Goal: Information Seeking & Learning: Check status

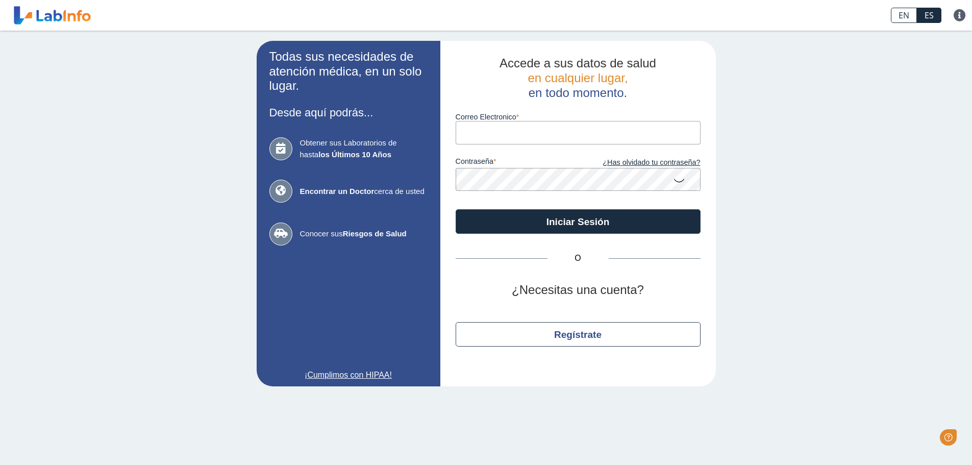
click at [540, 137] on input "Correo Electronico" at bounding box center [578, 132] width 245 height 23
type input "vegaartuz@icloud.com"
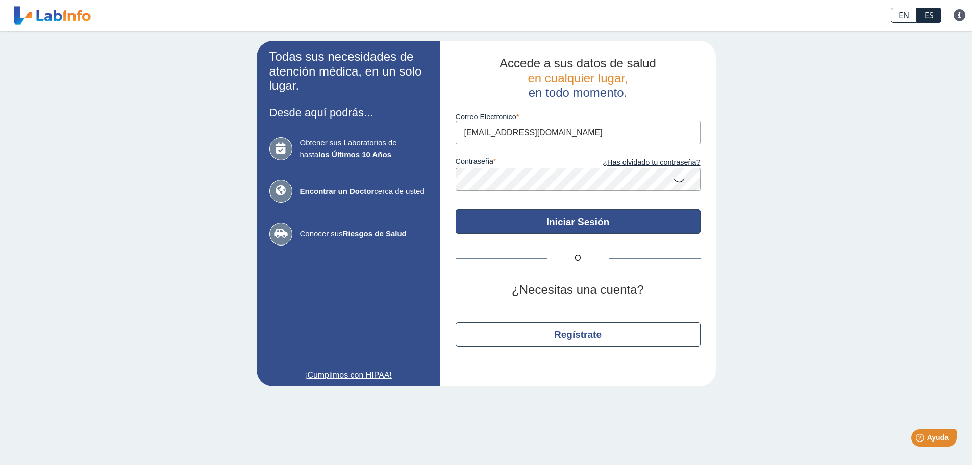
click at [574, 224] on button "Iniciar Sesión" at bounding box center [578, 221] width 245 height 24
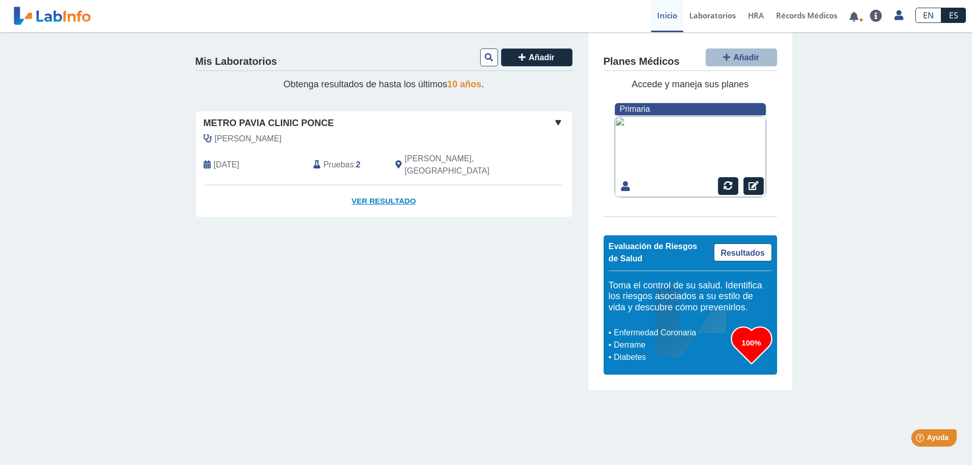
click at [379, 189] on link "Ver Resultado" at bounding box center [384, 201] width 376 height 32
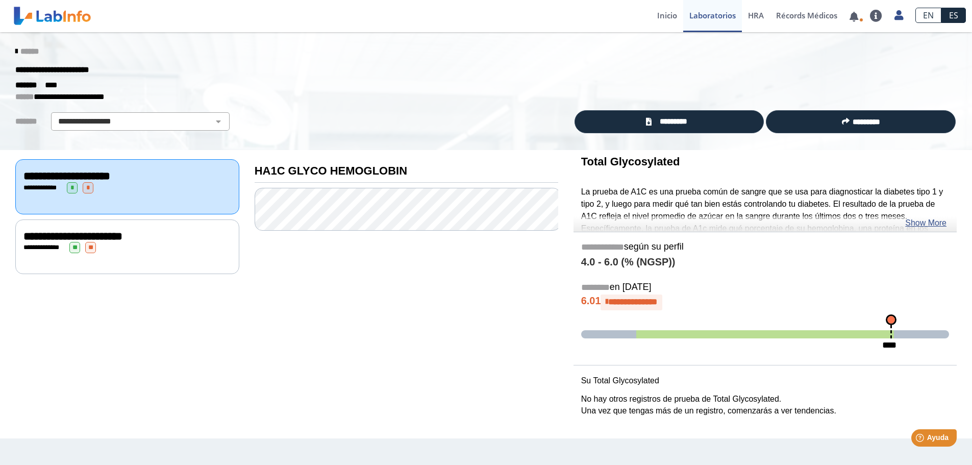
click at [138, 242] on div "**********" at bounding box center [127, 247] width 208 height 11
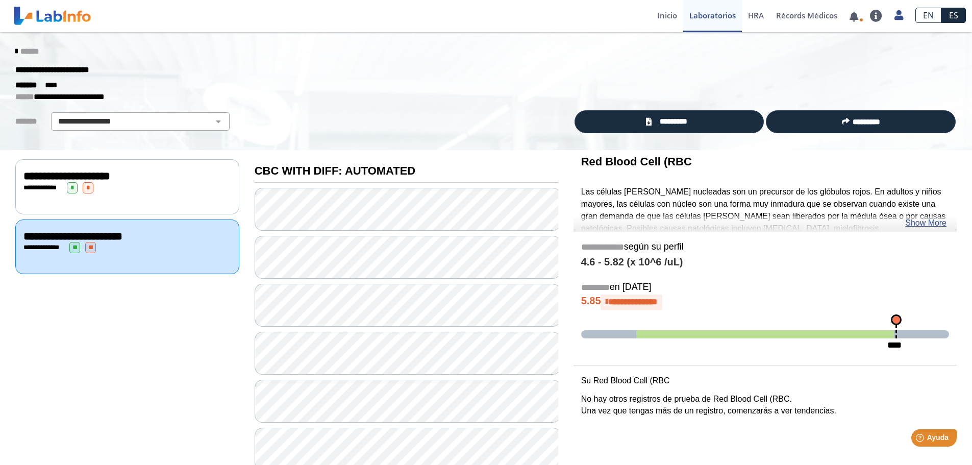
drag, startPoint x: 315, startPoint y: 279, endPoint x: 767, endPoint y: 282, distance: 451.5
click at [767, 282] on h5 "******** en Aug 22, 2025" at bounding box center [765, 288] width 368 height 12
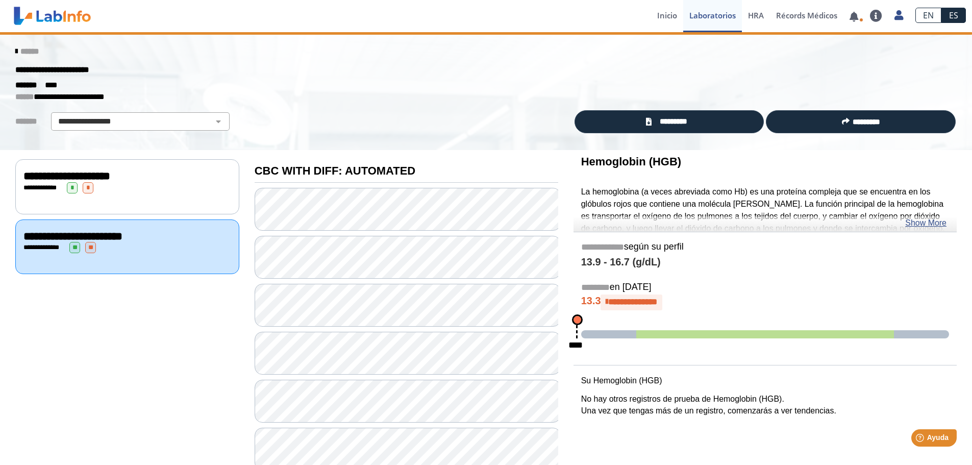
scroll to position [102, 0]
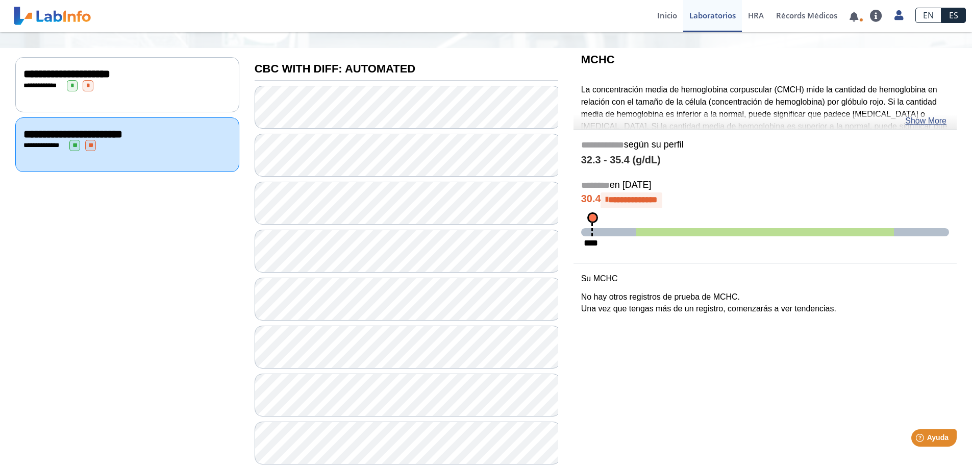
scroll to position [204, 0]
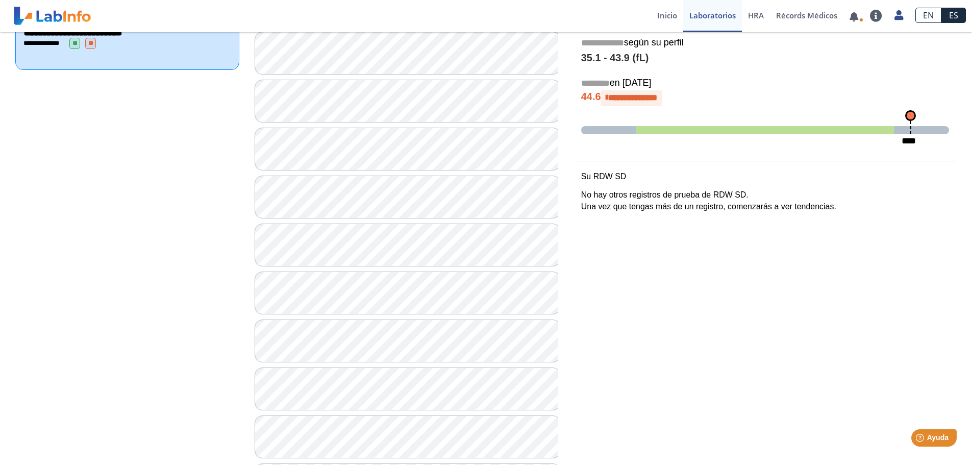
scroll to position [306, 0]
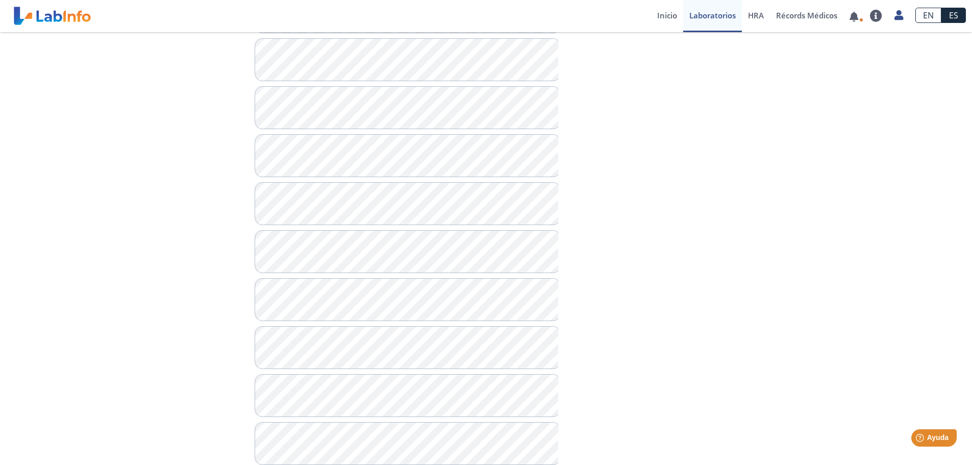
scroll to position [632, 0]
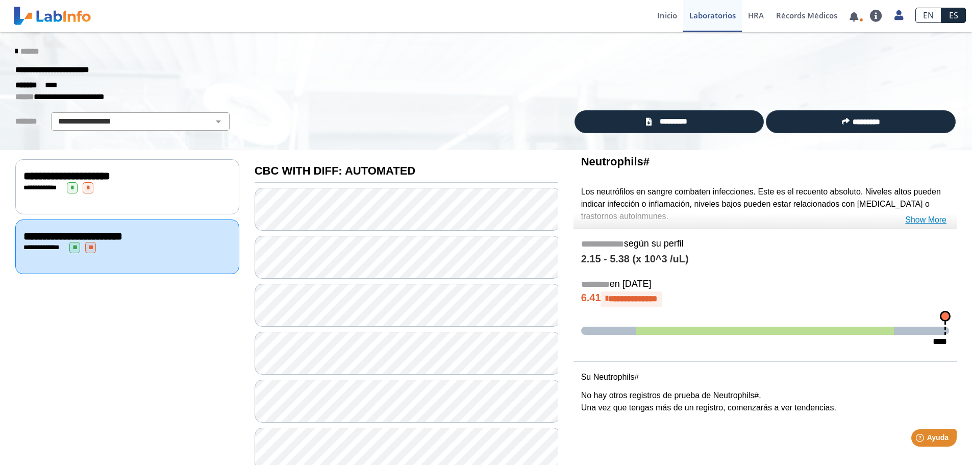
click at [919, 221] on link "Show More" at bounding box center [925, 220] width 41 height 12
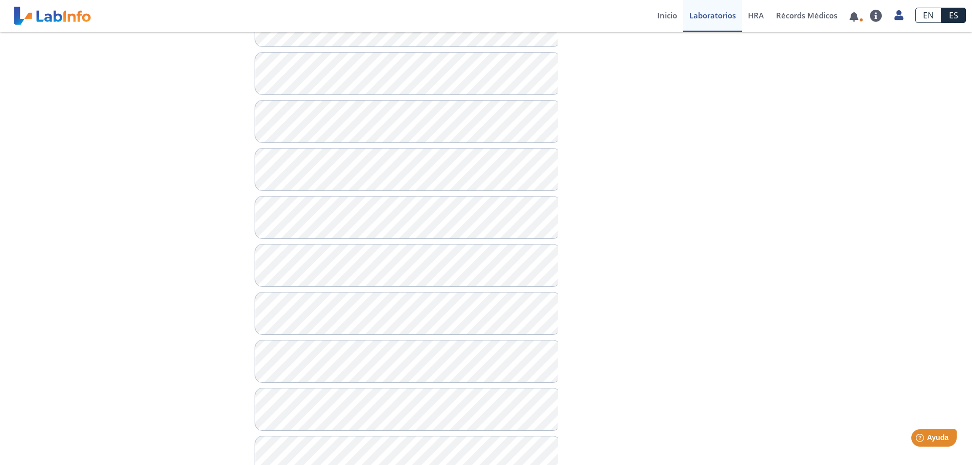
scroll to position [836, 0]
drag, startPoint x: 346, startPoint y: 351, endPoint x: 700, endPoint y: 342, distance: 353.7
drag, startPoint x: 644, startPoint y: 389, endPoint x: 632, endPoint y: 422, distance: 35.8
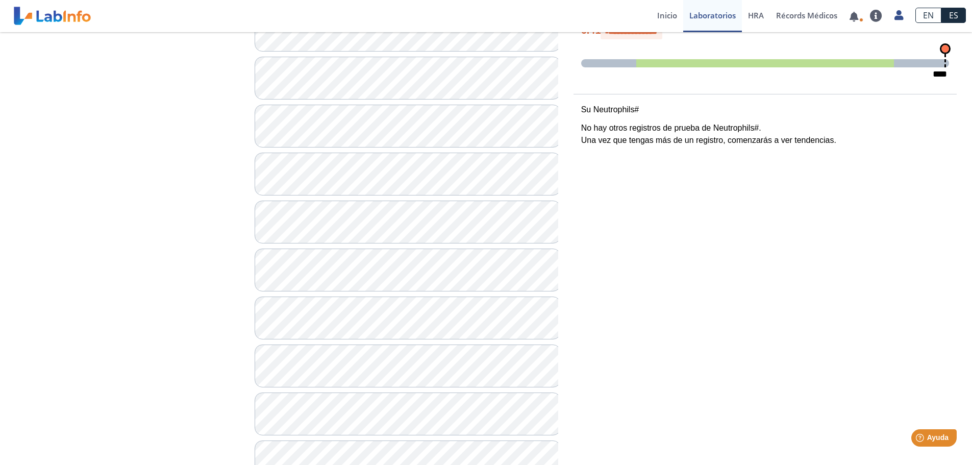
scroll to position [0, 0]
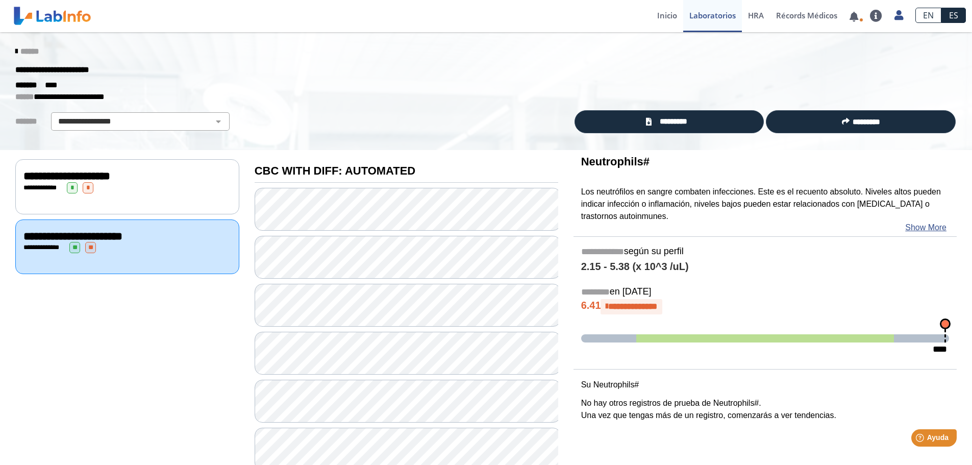
click at [110, 176] on span "**********" at bounding box center [66, 175] width 87 height 11
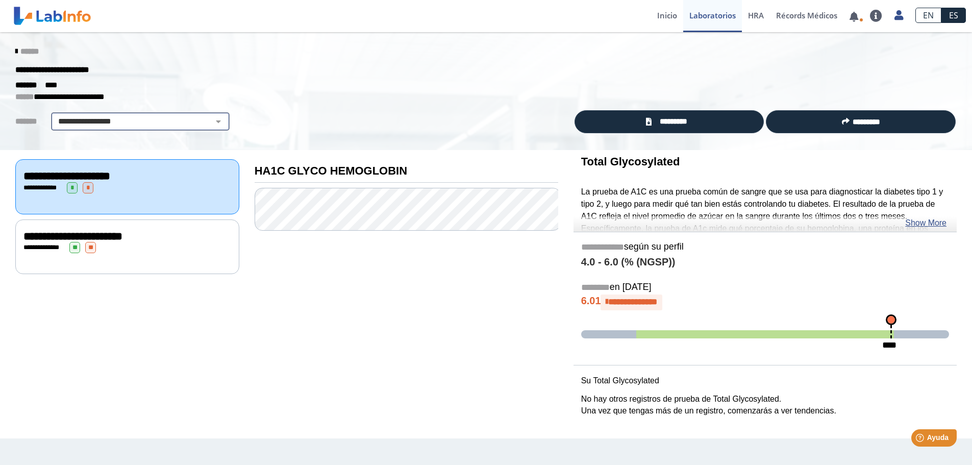
click at [212, 117] on select "**********" at bounding box center [140, 121] width 172 height 12
click at [158, 257] on div "**********" at bounding box center [127, 246] width 224 height 55
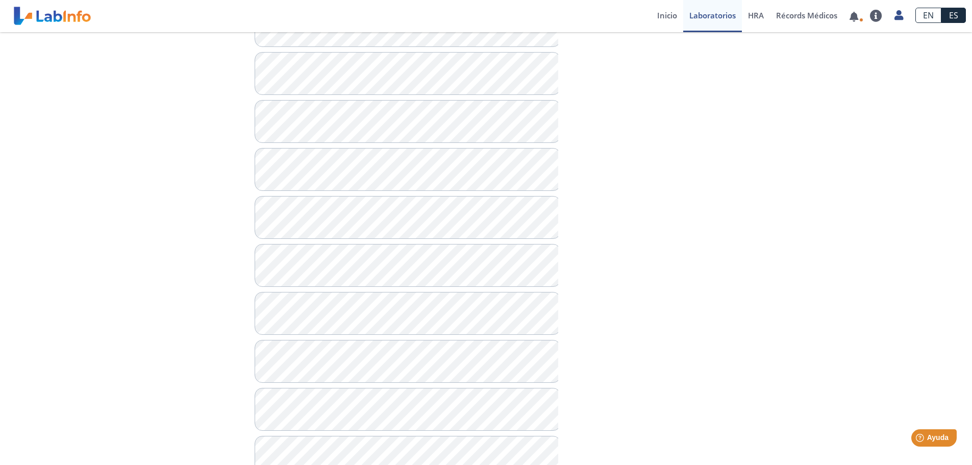
scroll to position [836, 0]
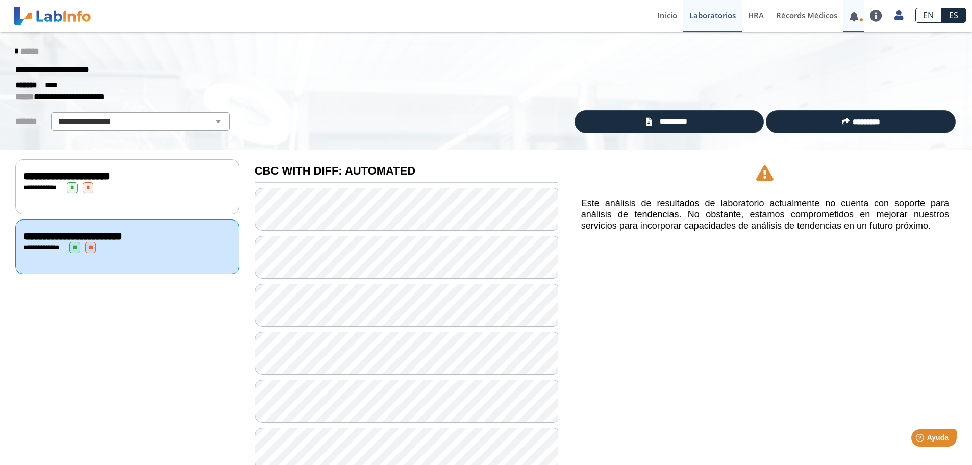
click at [855, 16] on link at bounding box center [853, 17] width 21 height 8
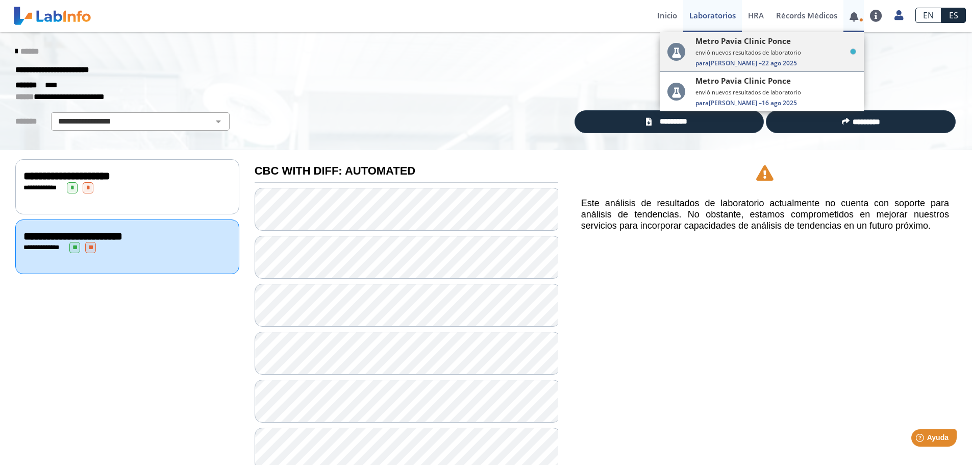
click at [790, 66] on span "Para Antonio V. – 22 ago 2025" at bounding box center [775, 63] width 161 height 9
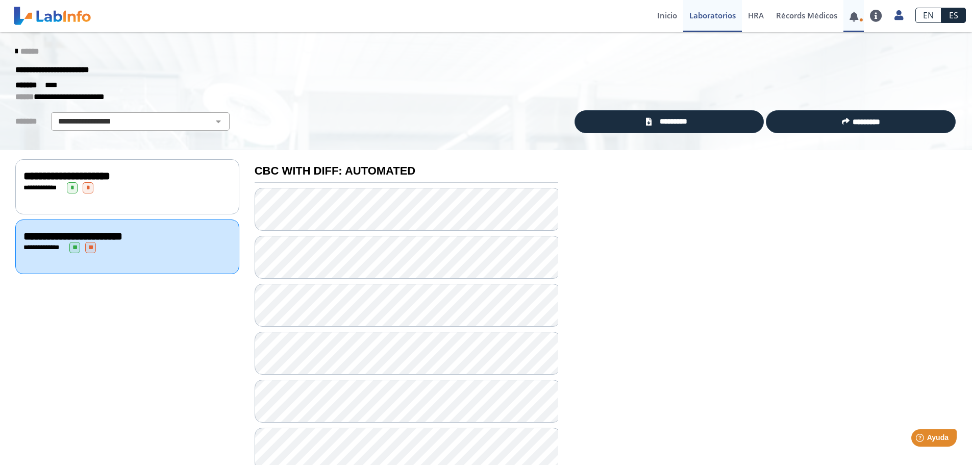
click at [858, 13] on link at bounding box center [853, 17] width 21 height 8
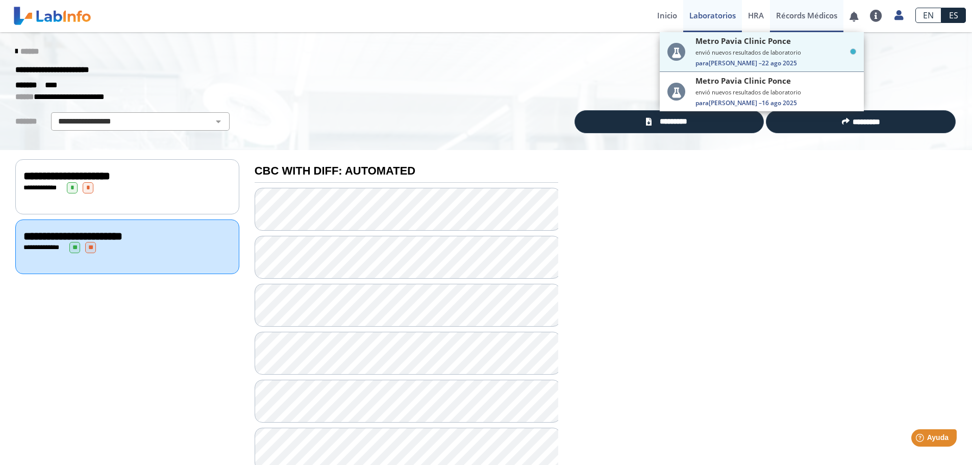
click at [805, 16] on link "Récords Médicos" at bounding box center [806, 16] width 73 height 32
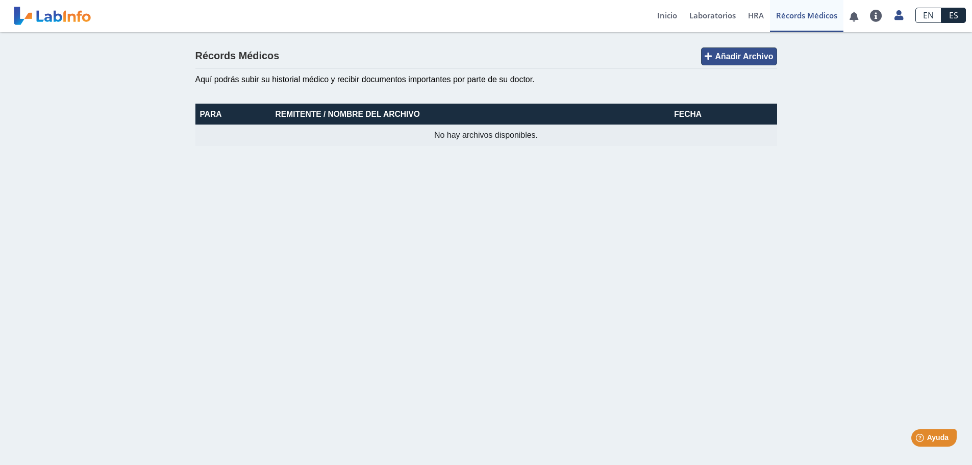
click at [741, 51] on button "Añadir Archivo" at bounding box center [739, 56] width 76 height 18
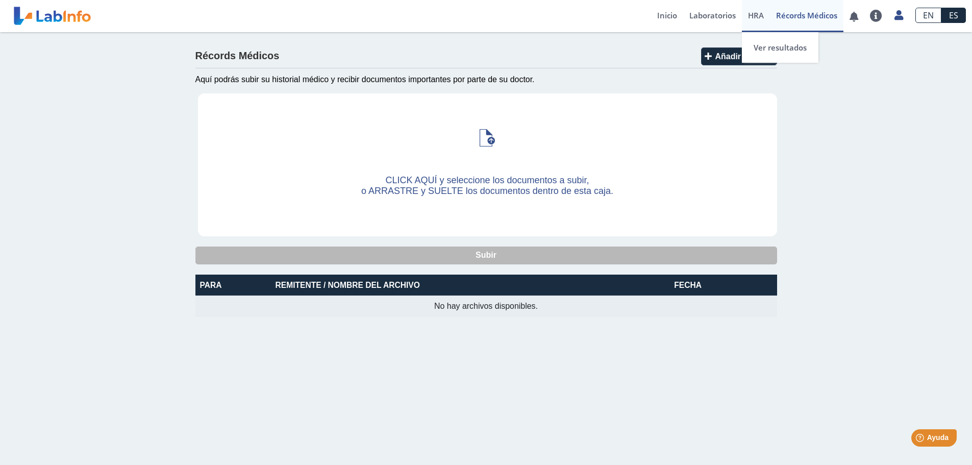
click at [755, 17] on span "HRA" at bounding box center [756, 15] width 16 height 10
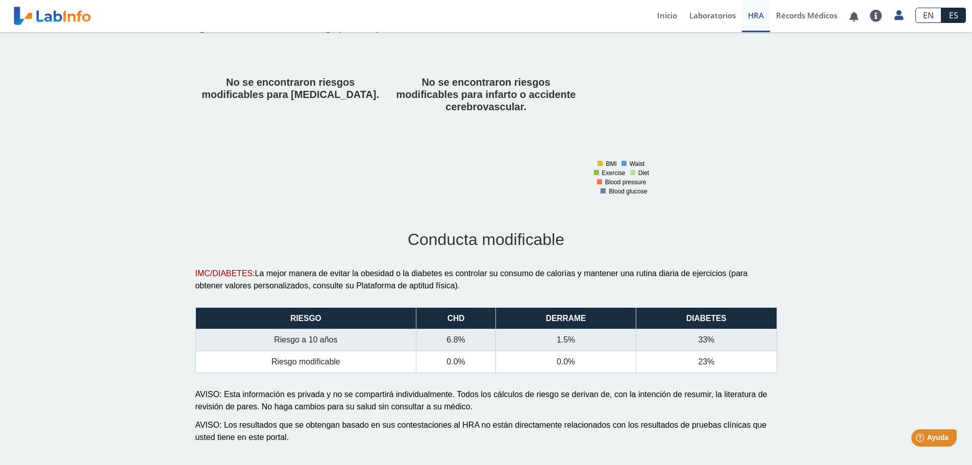
scroll to position [258, 0]
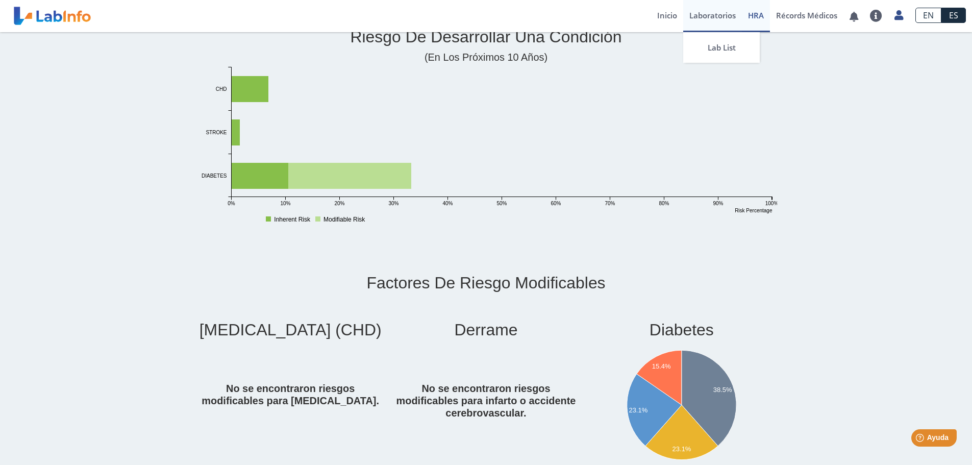
click at [715, 15] on link "Laboratorios" at bounding box center [712, 16] width 59 height 32
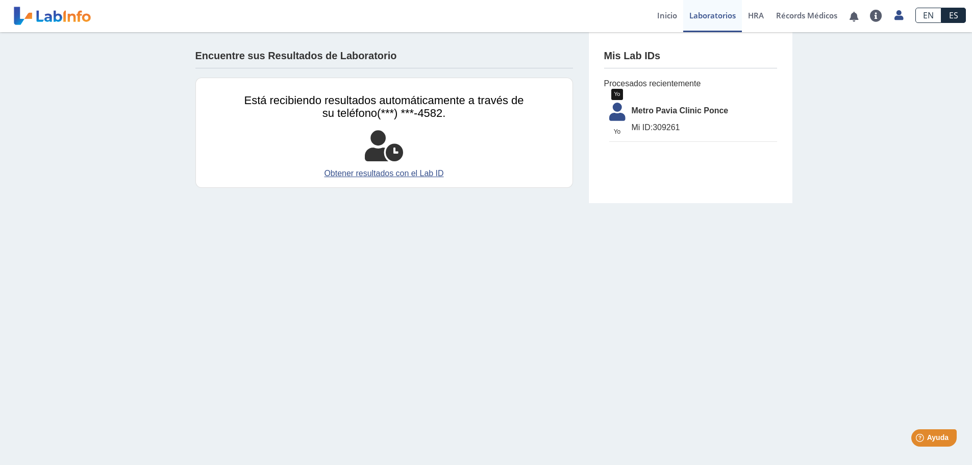
click at [624, 124] on icon at bounding box center [617, 115] width 29 height 24
click at [363, 173] on link "Obtener resultados con el Lab ID" at bounding box center [384, 173] width 280 height 12
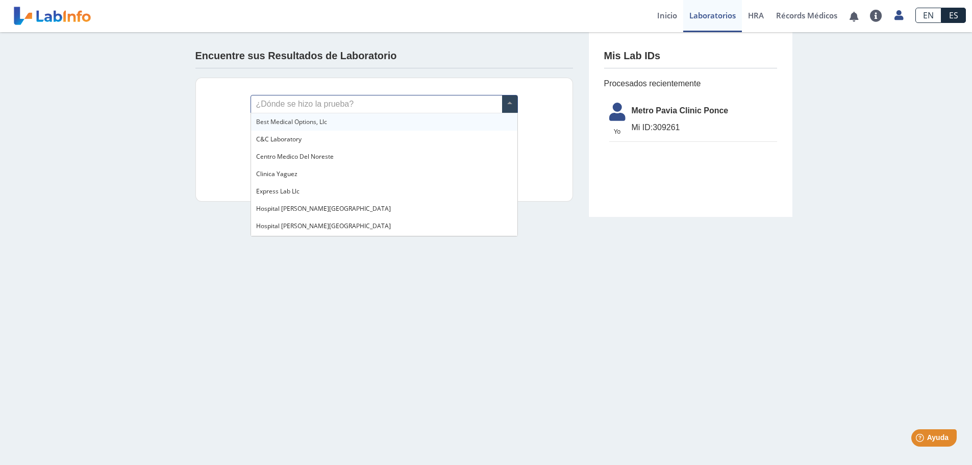
click at [307, 111] on input "text" at bounding box center [384, 103] width 266 height 17
click at [389, 124] on div "Metro Pavia Clinic Ponce" at bounding box center [384, 125] width 266 height 17
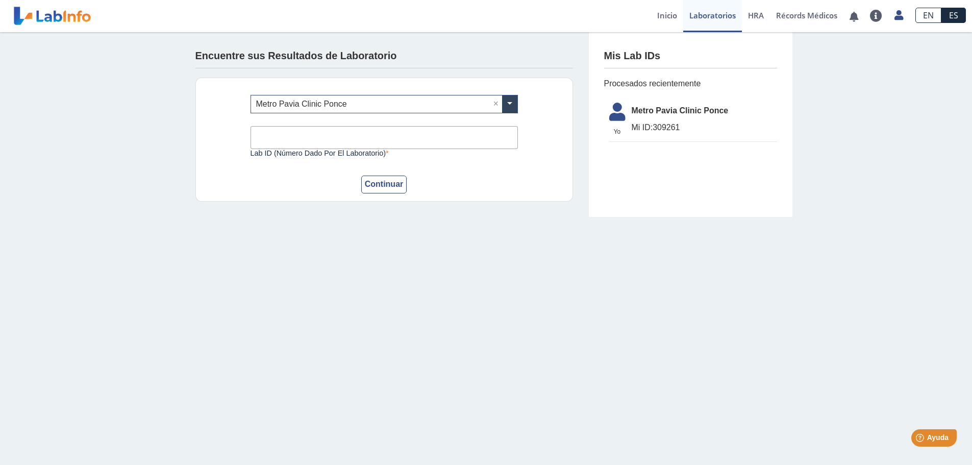
click at [379, 139] on input "Lab ID (número dado por el laboratorio)" at bounding box center [384, 137] width 267 height 23
click at [673, 126] on span "Mi ID: 309261" at bounding box center [704, 127] width 145 height 12
copy span "309261"
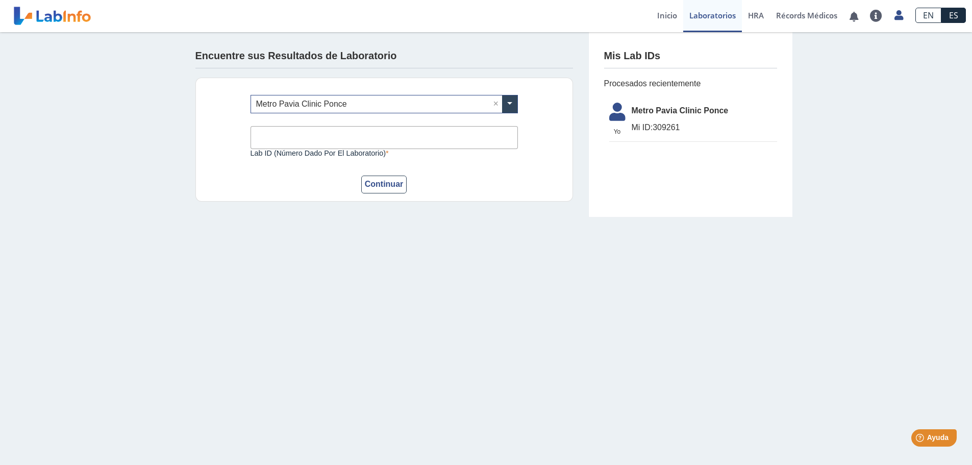
click at [341, 143] on input "Lab ID (número dado por el laboratorio)" at bounding box center [384, 137] width 267 height 23
paste input "309261"
type input "309261"
click at [392, 186] on button "Continuar" at bounding box center [384, 185] width 46 height 18
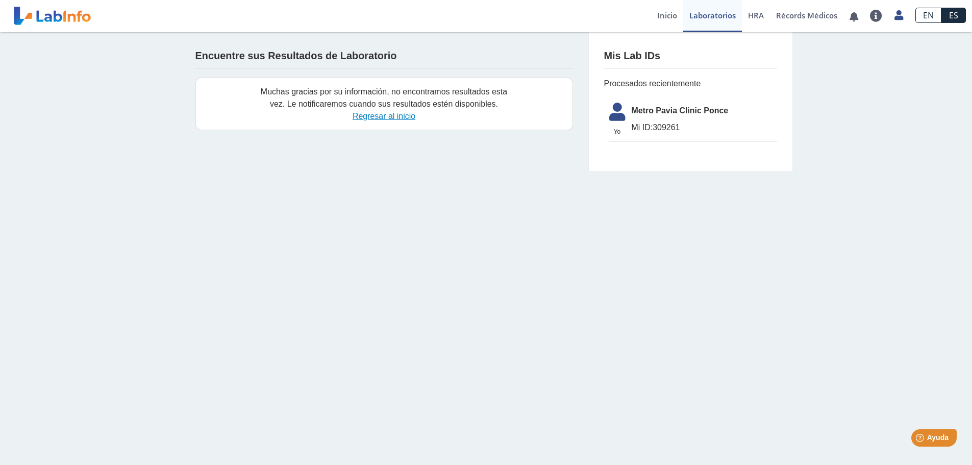
click at [388, 118] on link "Regresar al inicio" at bounding box center [384, 116] width 63 height 9
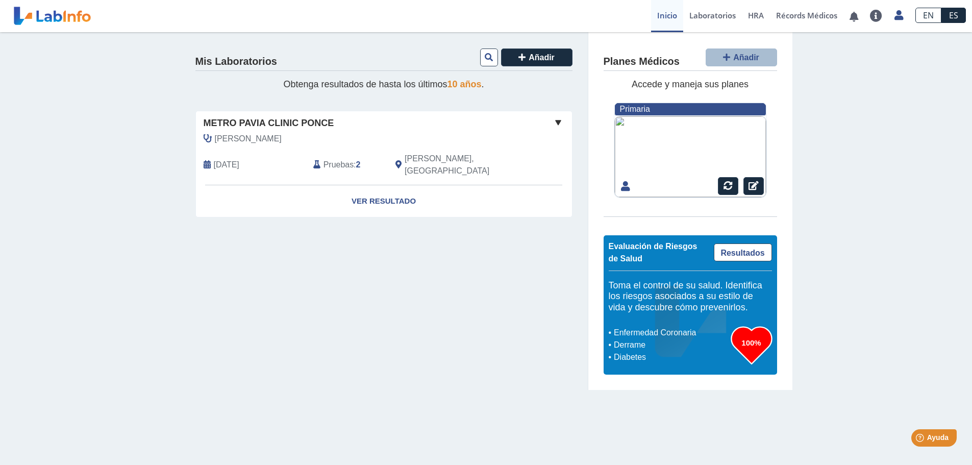
click at [560, 120] on span at bounding box center [558, 122] width 12 height 12
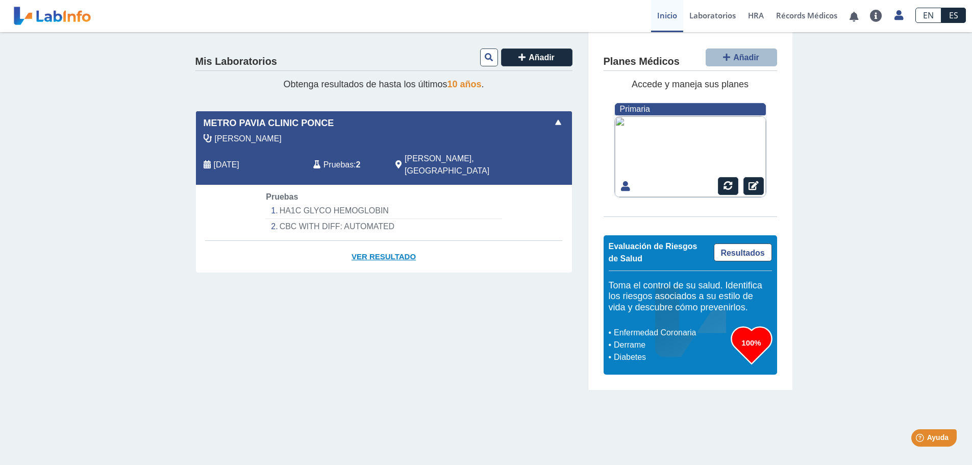
click at [382, 249] on link "Ver Resultado" at bounding box center [384, 257] width 376 height 32
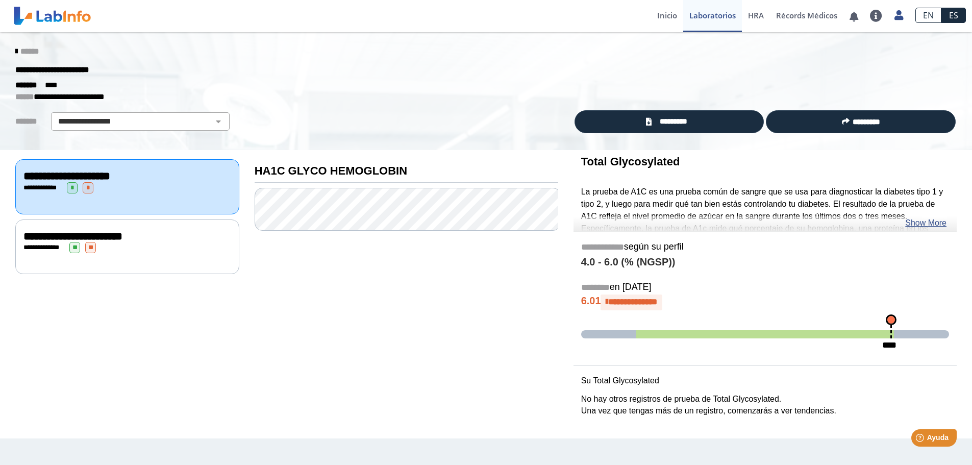
drag, startPoint x: 380, startPoint y: 237, endPoint x: 354, endPoint y: 312, distance: 79.6
click at [354, 312] on div "**********" at bounding box center [406, 286] width 319 height 273
click at [940, 223] on link "Show More" at bounding box center [925, 223] width 41 height 12
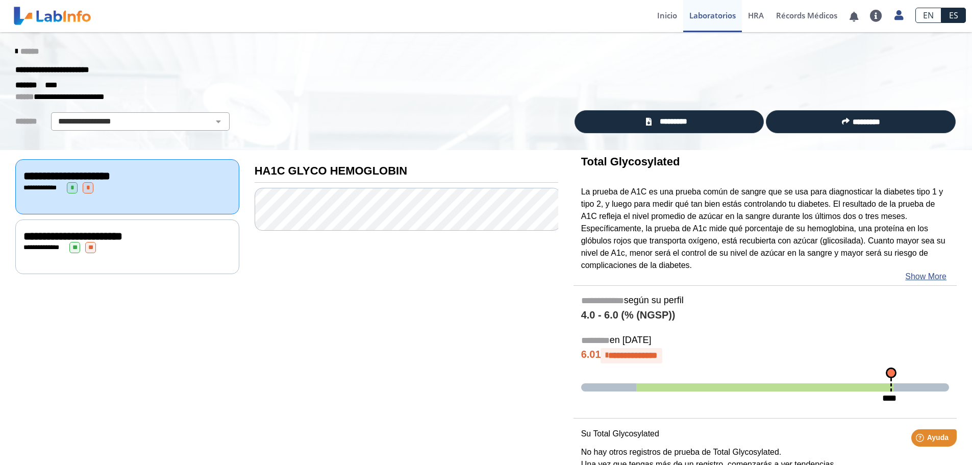
scroll to position [26, 0]
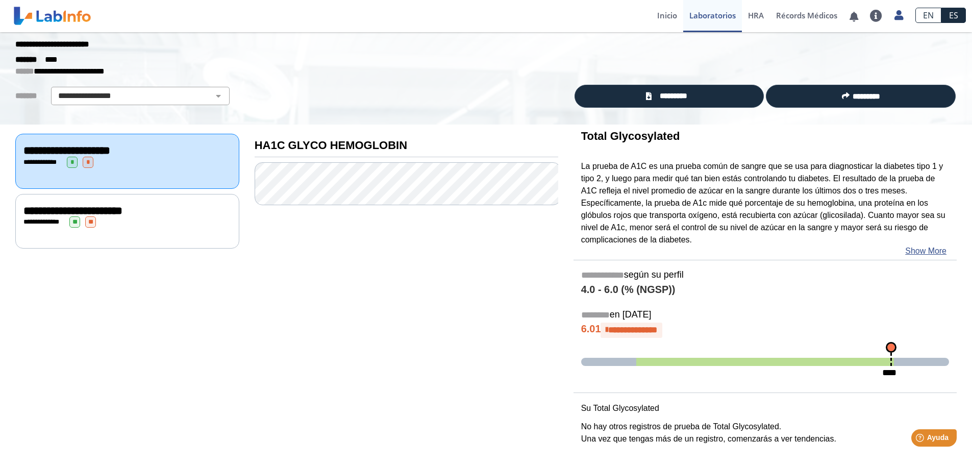
drag, startPoint x: 715, startPoint y: 310, endPoint x: 107, endPoint y: 247, distance: 610.8
click at [107, 247] on div "**********" at bounding box center [127, 287] width 239 height 326
click at [116, 222] on div "**********" at bounding box center [127, 221] width 208 height 11
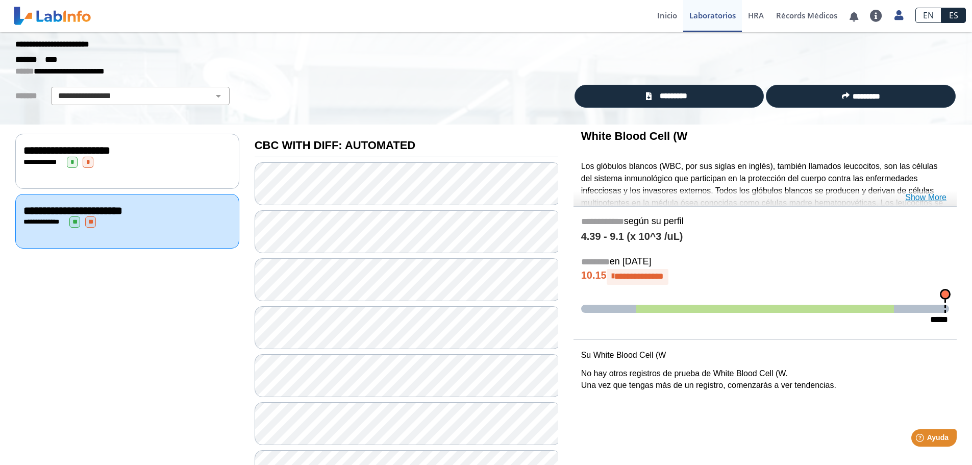
click at [933, 196] on link "Show More" at bounding box center [925, 197] width 41 height 12
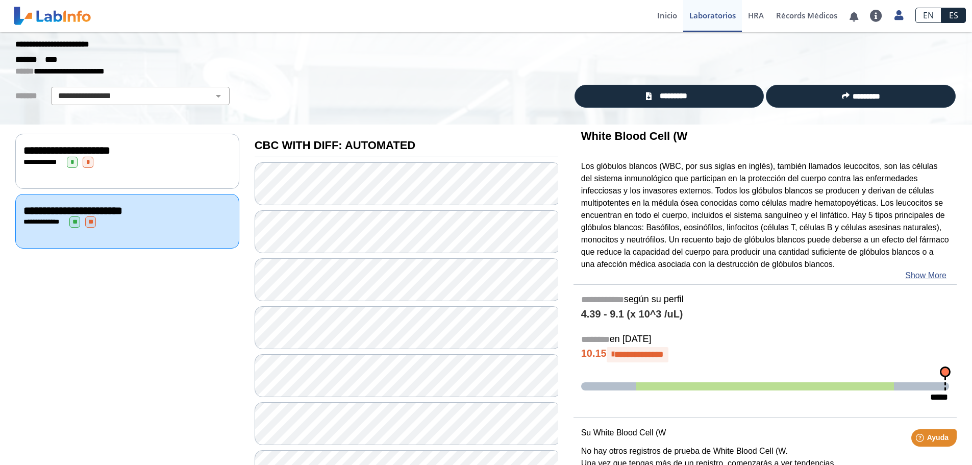
drag, startPoint x: 646, startPoint y: 173, endPoint x: 634, endPoint y: 193, distance: 22.7
click at [634, 193] on p "Los glóbulos blancos (WBC, por sus siglas en inglés), también llamados leucocit…" at bounding box center [765, 215] width 368 height 110
click at [934, 277] on link "Show More" at bounding box center [925, 275] width 41 height 12
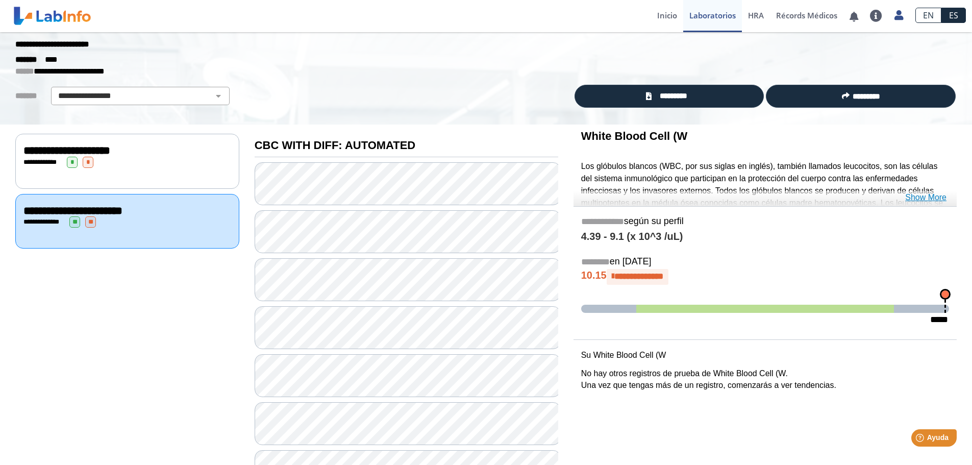
click at [923, 198] on link "Show More" at bounding box center [925, 197] width 41 height 12
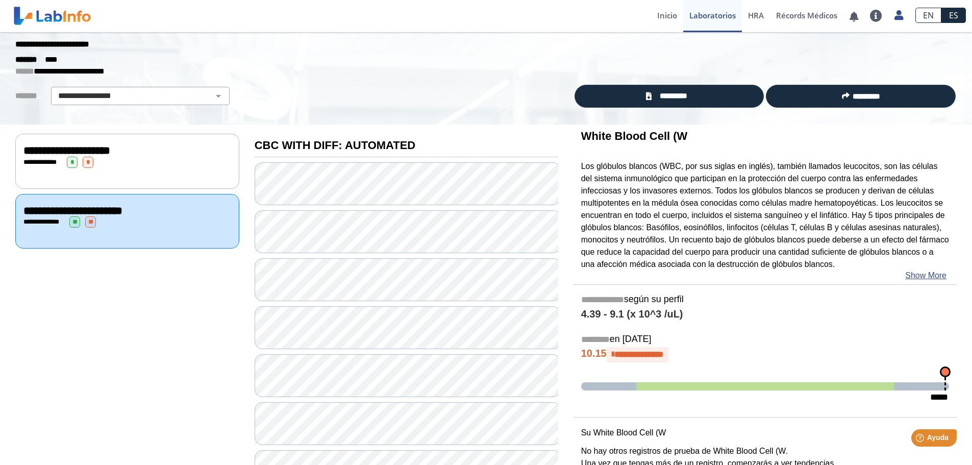
drag, startPoint x: 918, startPoint y: 246, endPoint x: 856, endPoint y: 267, distance: 65.7
click at [856, 267] on p "Los glóbulos blancos (WBC, por sus siglas en inglés), también llamados leucocit…" at bounding box center [765, 215] width 368 height 110
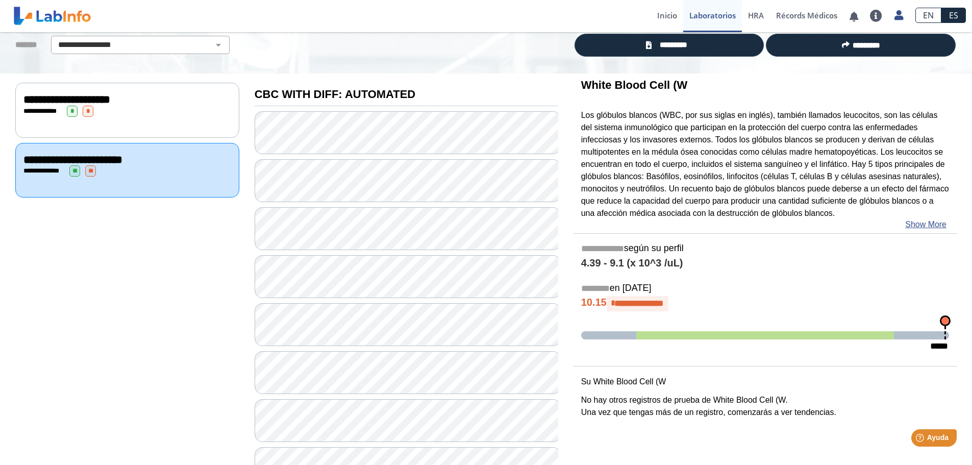
scroll to position [26, 0]
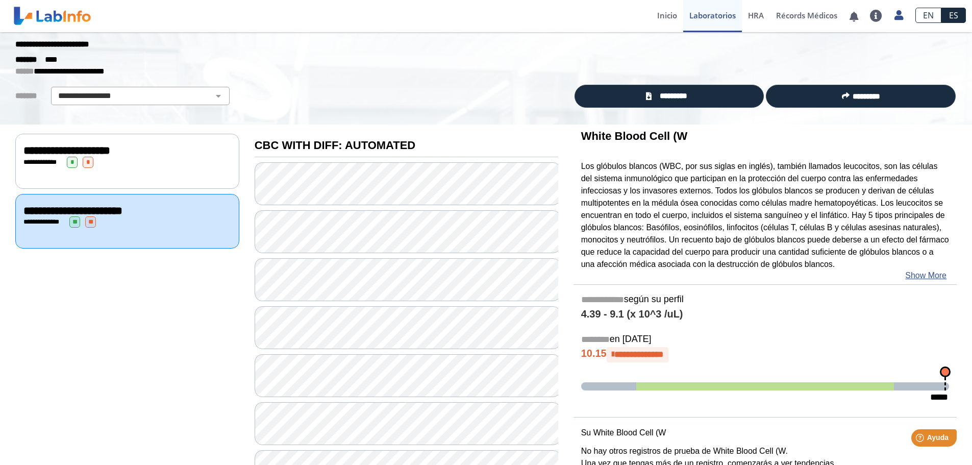
drag, startPoint x: 835, startPoint y: 301, endPoint x: 883, endPoint y: 292, distance: 49.2
click at [883, 292] on div "**********" at bounding box center [764, 299] width 383 height 15
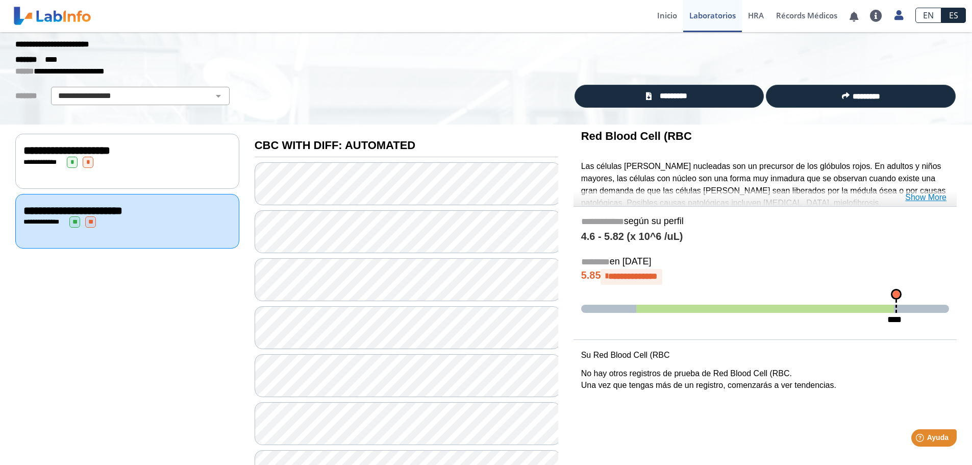
click at [926, 201] on link "Show More" at bounding box center [925, 197] width 41 height 12
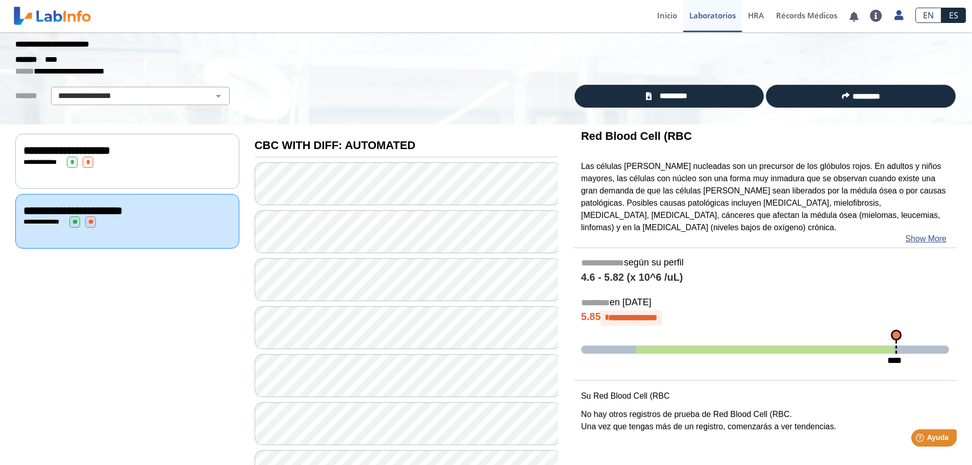
drag, startPoint x: 926, startPoint y: 201, endPoint x: 736, endPoint y: 179, distance: 191.6
click at [736, 179] on p "Las células [PERSON_NAME] nucleadas son un precursor de los glóbulos rojos. En …" at bounding box center [765, 196] width 368 height 73
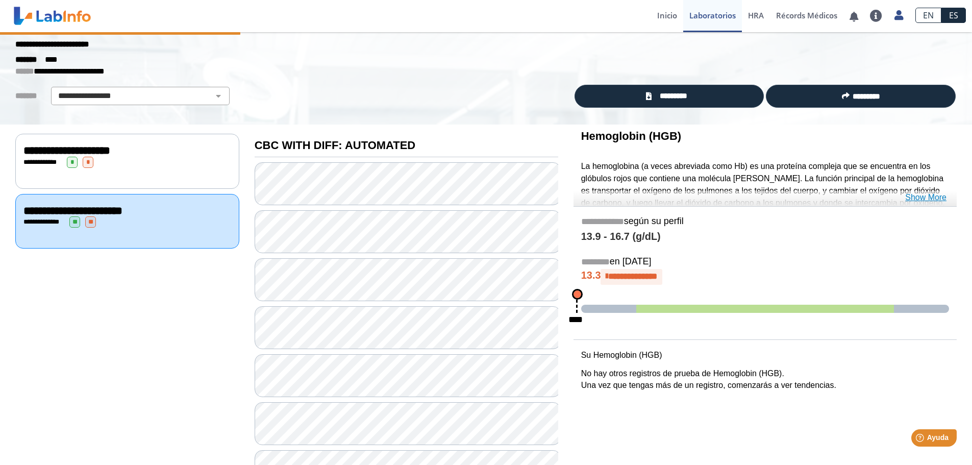
click at [920, 198] on link "Show More" at bounding box center [925, 197] width 41 height 12
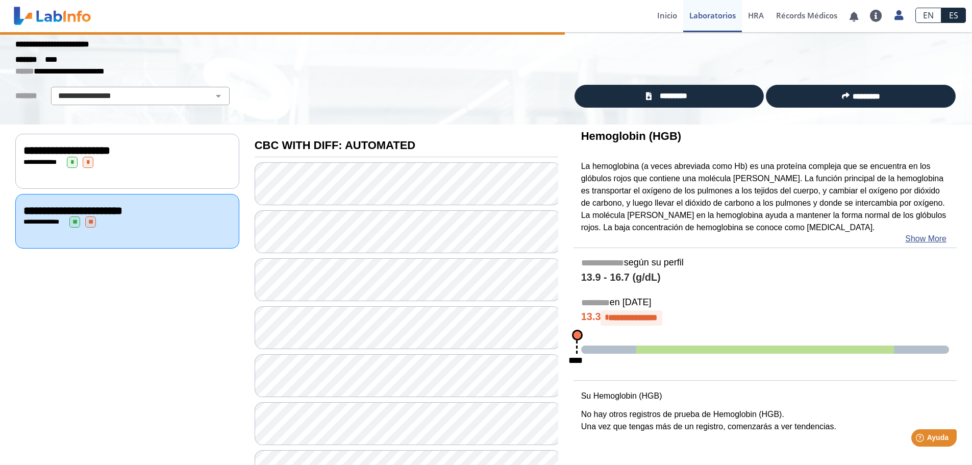
drag, startPoint x: 917, startPoint y: 198, endPoint x: 847, endPoint y: 158, distance: 80.9
click at [847, 158] on div "Hemoglobin (HGB) La hemoglobina (a veces abreviada como Hb) es una proteína com…" at bounding box center [764, 185] width 383 height 122
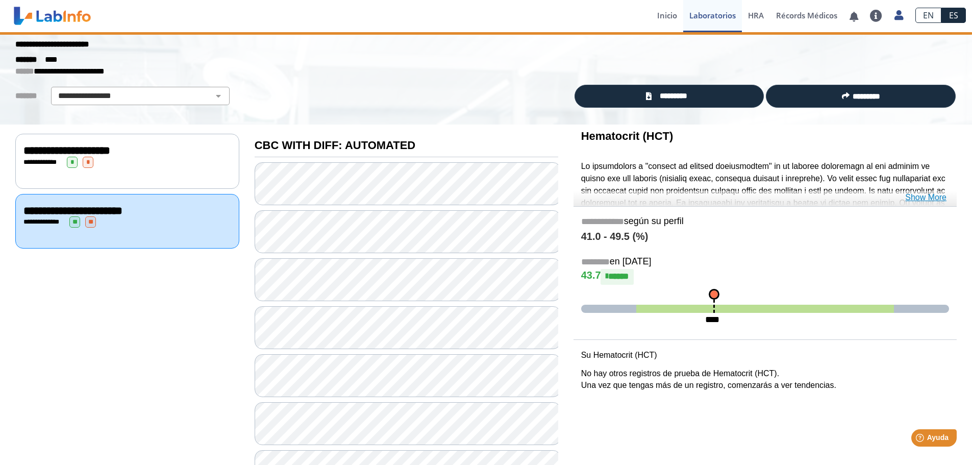
click at [928, 201] on link "Show More" at bounding box center [925, 197] width 41 height 12
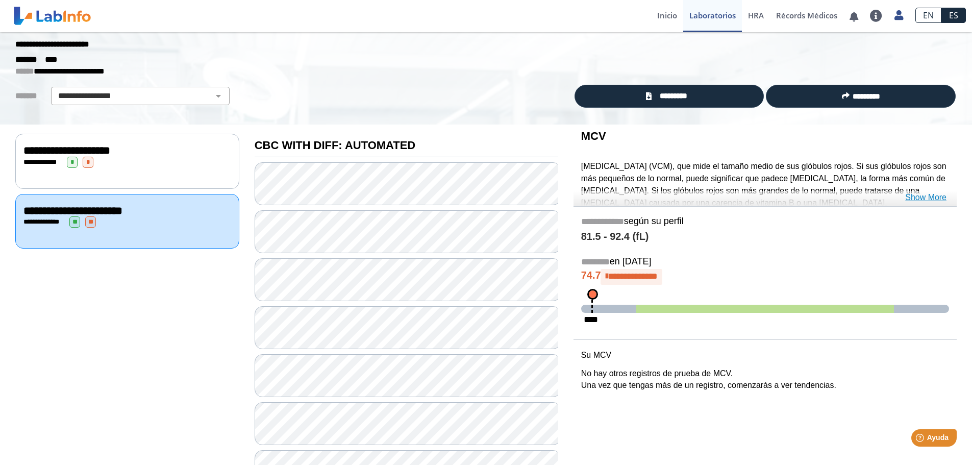
click at [921, 195] on link "Show More" at bounding box center [925, 197] width 41 height 12
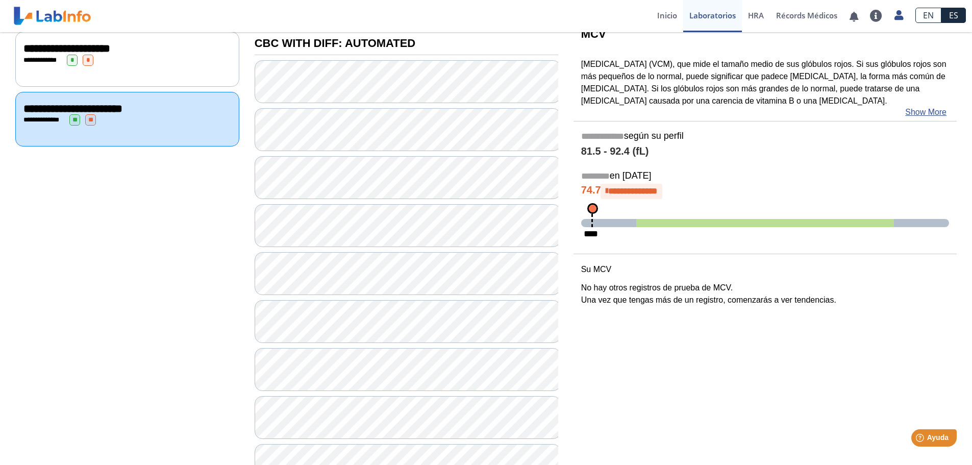
scroll to position [230, 0]
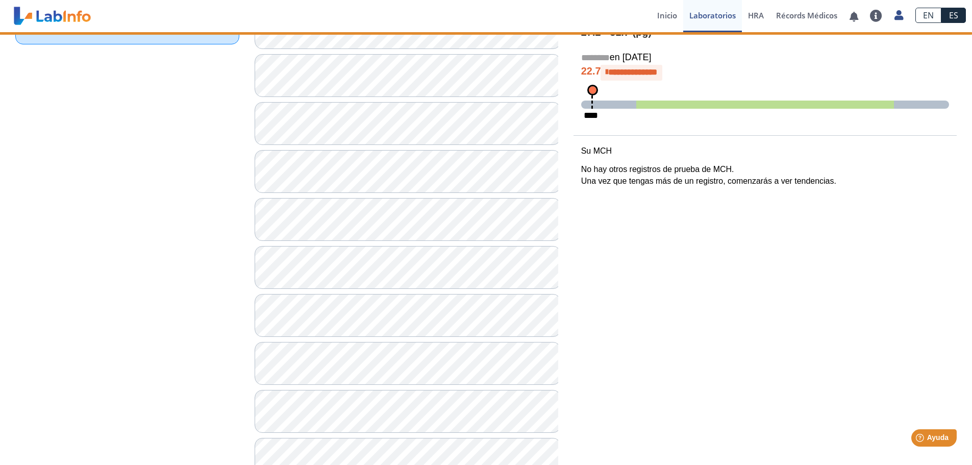
scroll to position [128, 0]
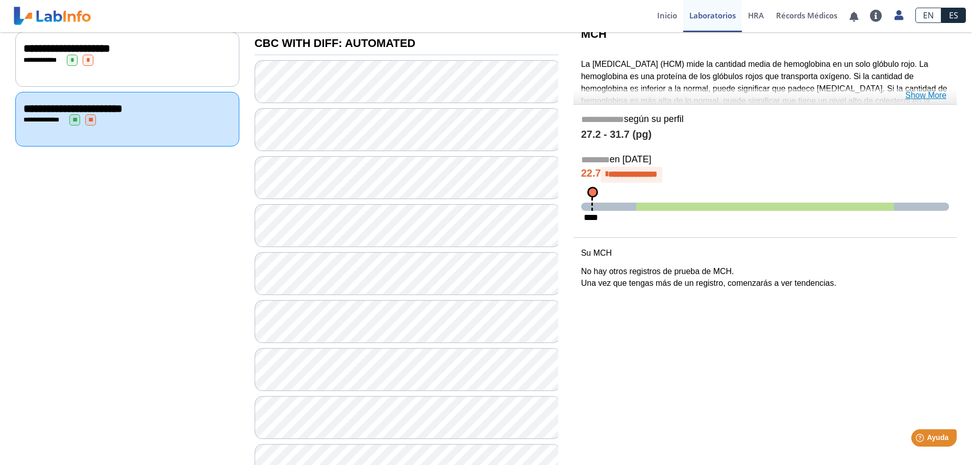
click at [928, 97] on link "Show More" at bounding box center [925, 95] width 41 height 12
click at [928, 96] on link "Show More" at bounding box center [925, 95] width 41 height 12
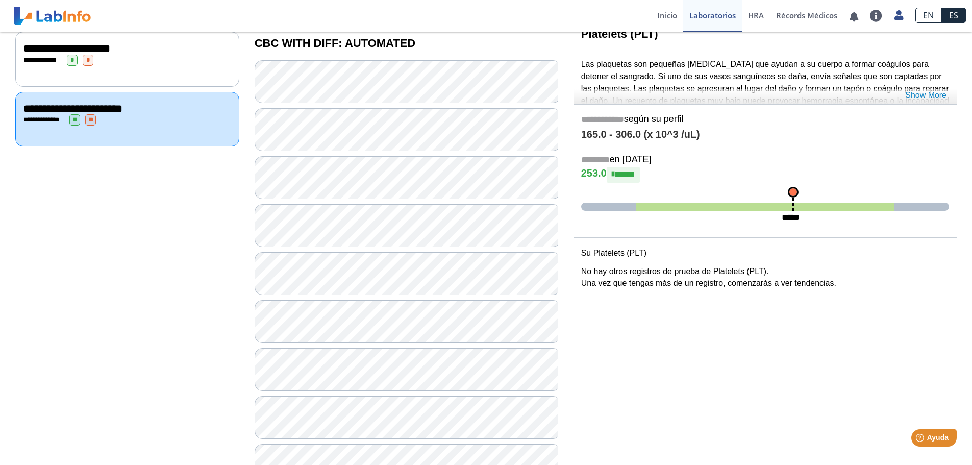
click at [933, 98] on link "Show More" at bounding box center [925, 95] width 41 height 12
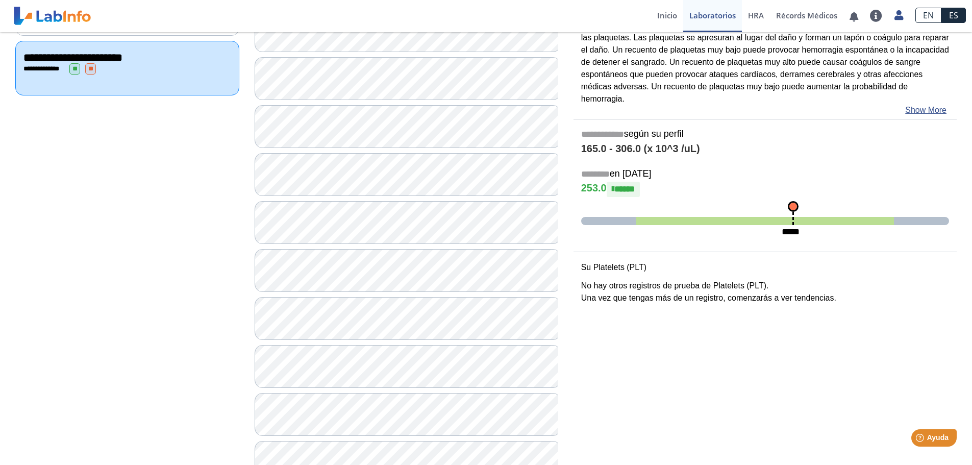
scroll to position [230, 0]
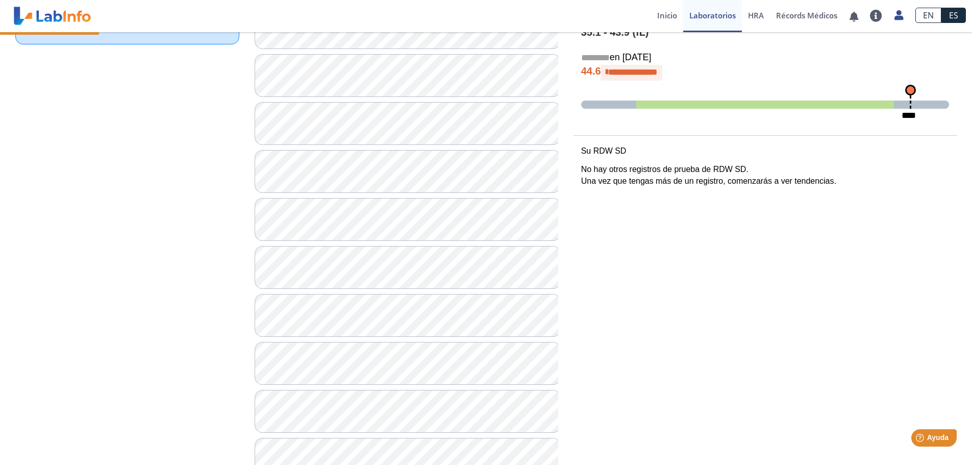
scroll to position [128, 0]
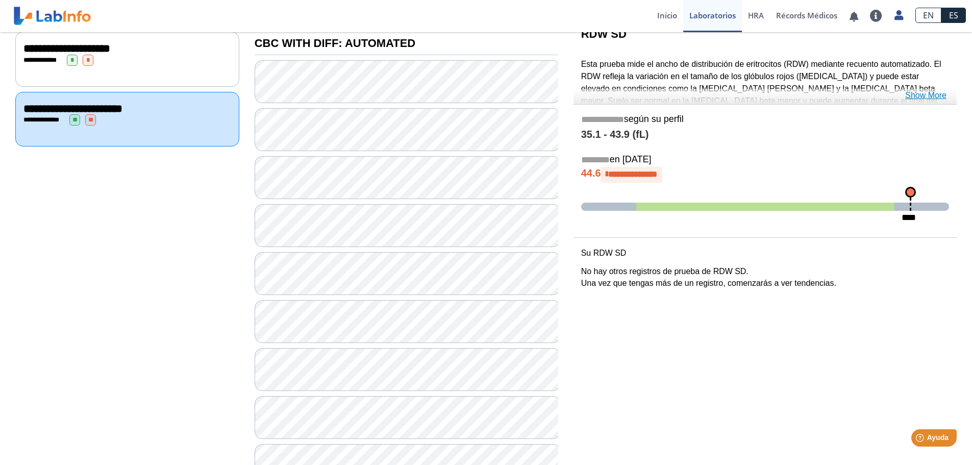
click at [927, 98] on link "Show More" at bounding box center [925, 95] width 41 height 12
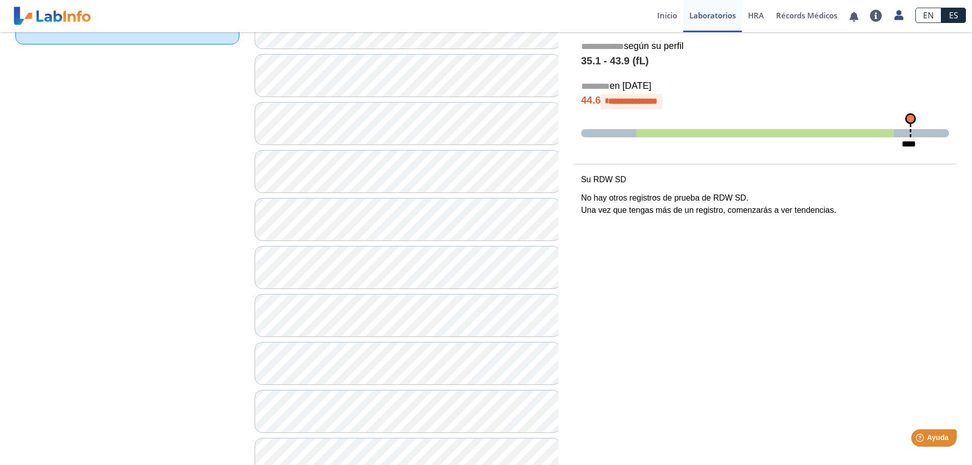
scroll to position [281, 0]
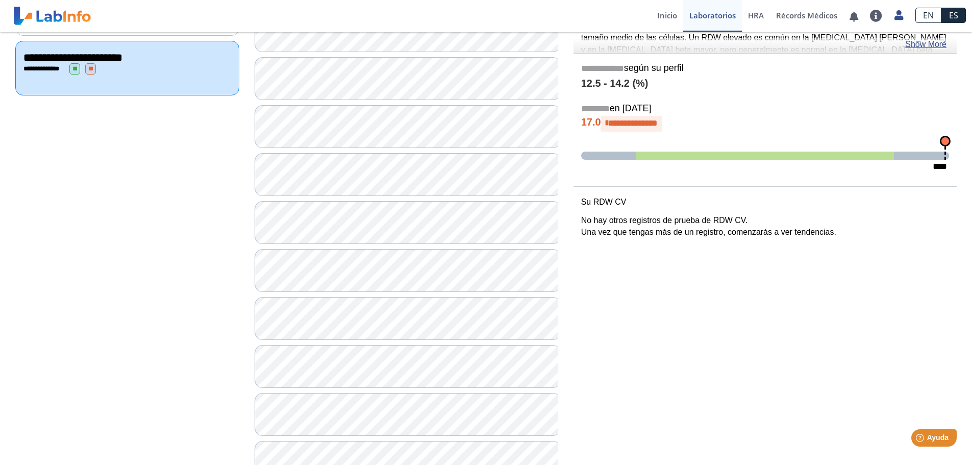
scroll to position [128, 0]
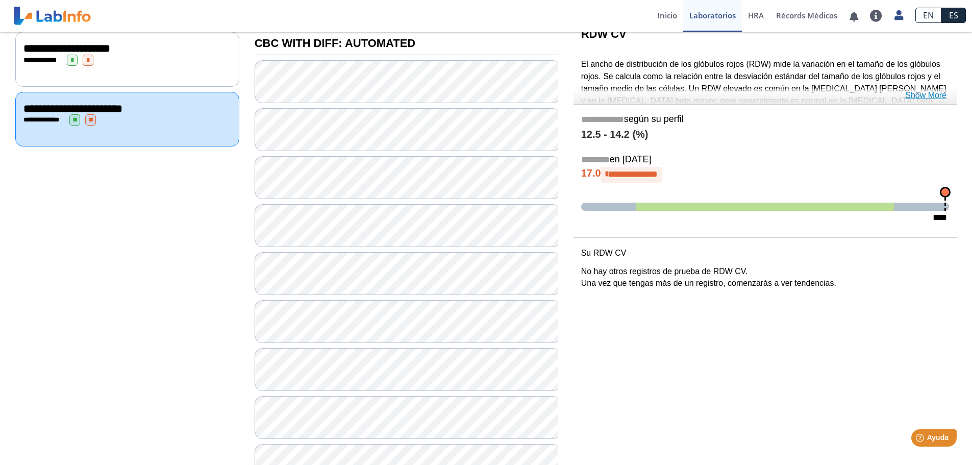
click at [922, 97] on link "Show More" at bounding box center [925, 95] width 41 height 12
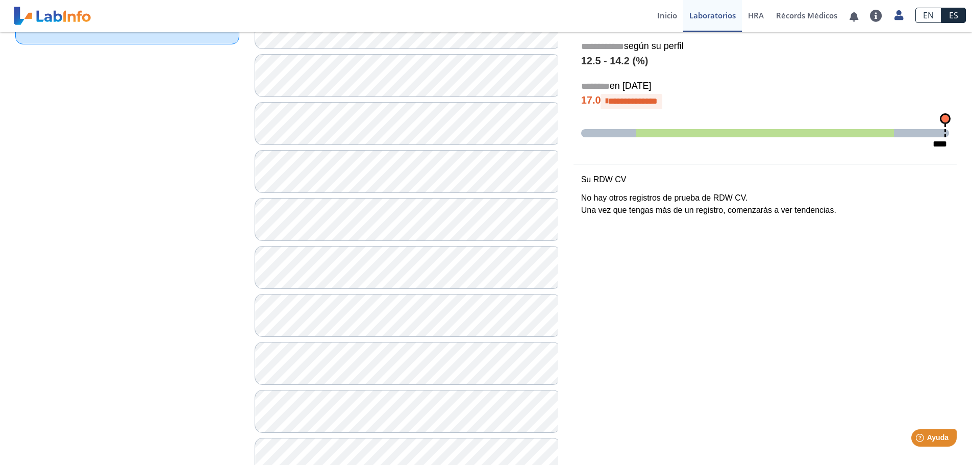
scroll to position [281, 0]
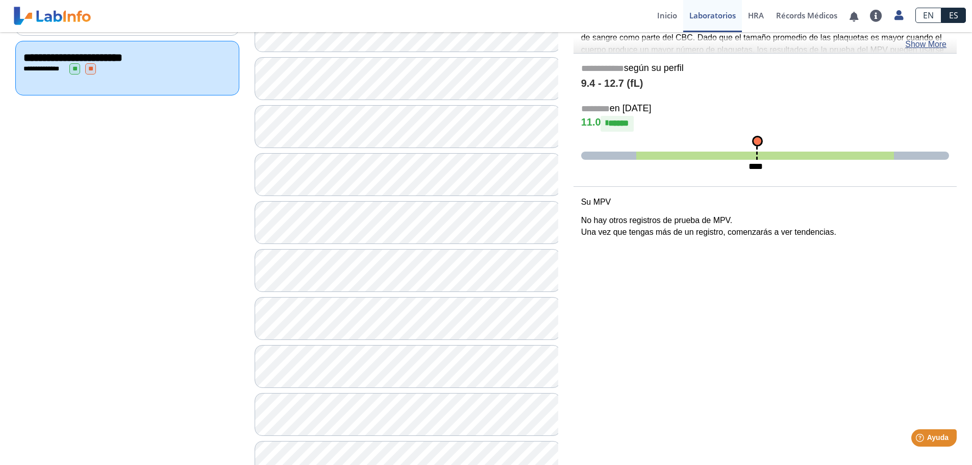
scroll to position [128, 0]
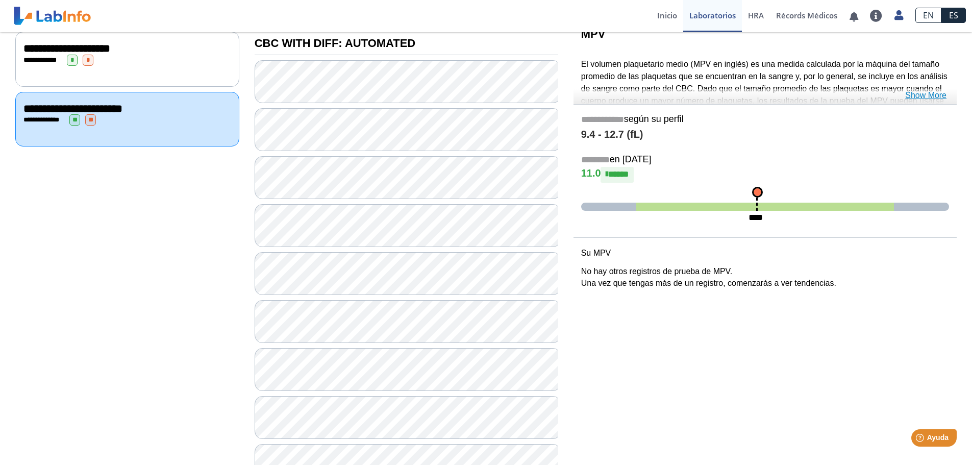
click at [938, 93] on link "Show More" at bounding box center [925, 95] width 41 height 12
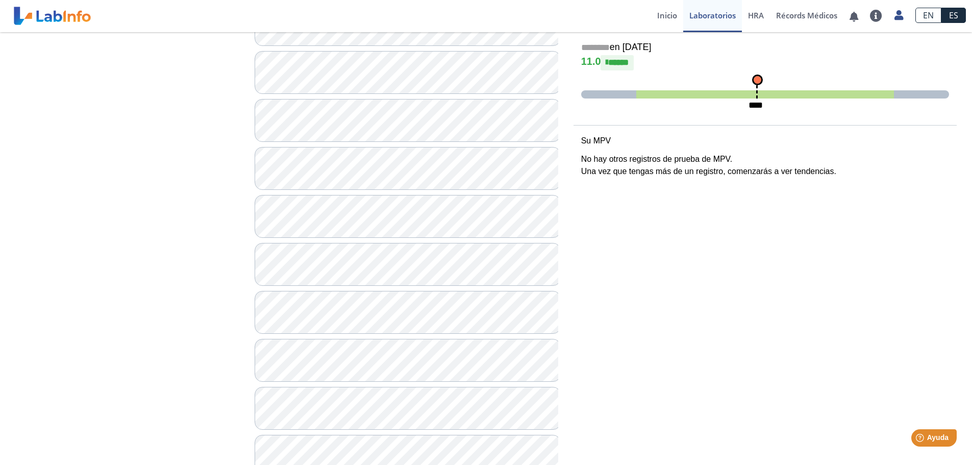
scroll to position [332, 0]
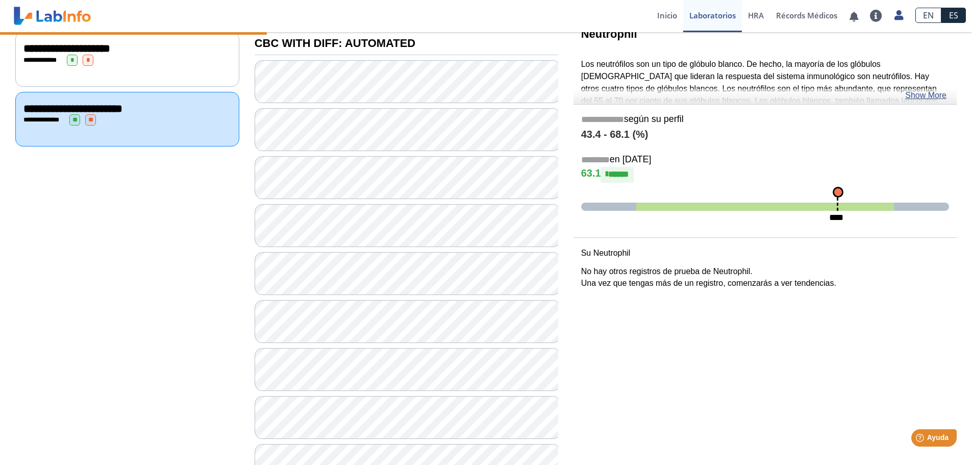
scroll to position [77, 0]
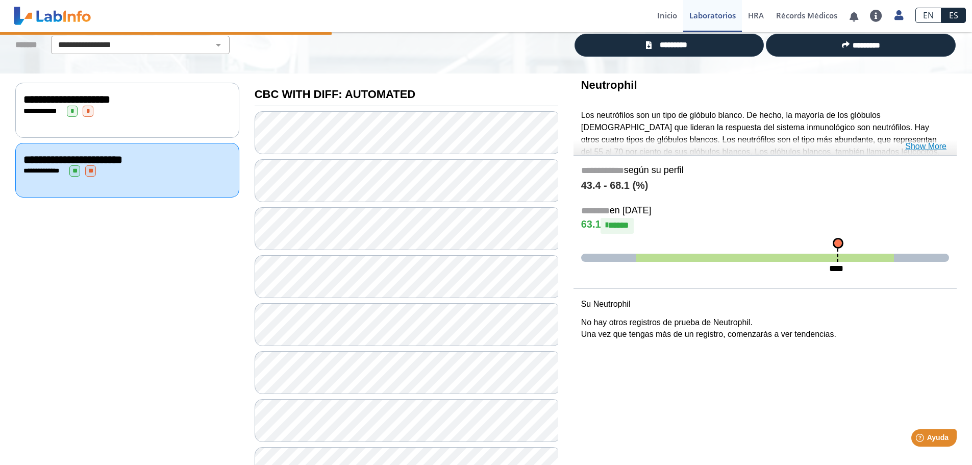
click at [942, 146] on link "Show More" at bounding box center [925, 146] width 41 height 12
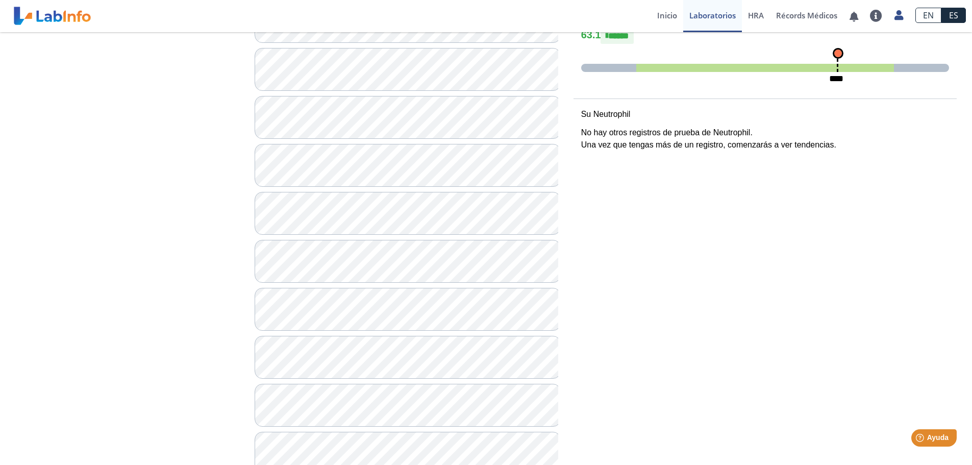
scroll to position [383, 0]
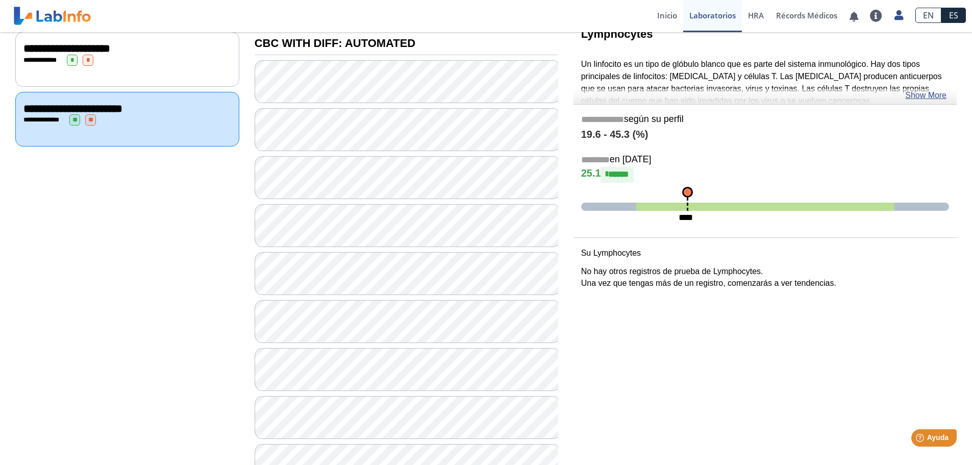
scroll to position [77, 0]
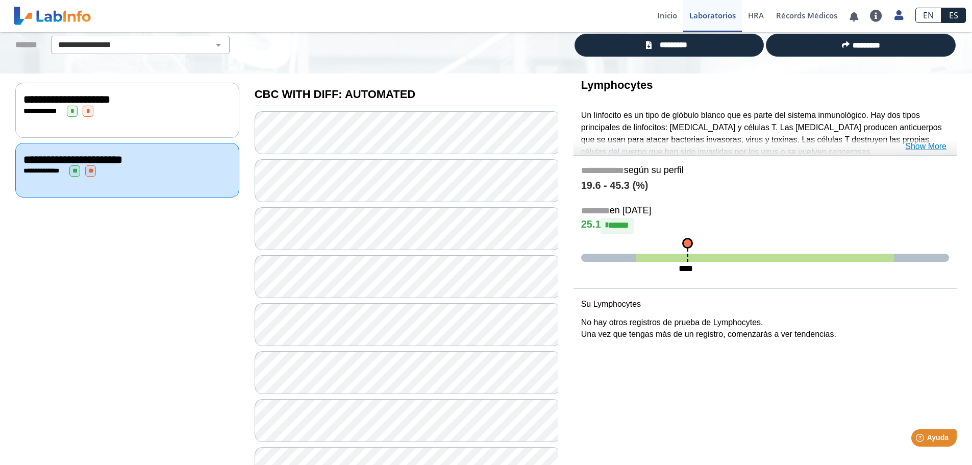
click at [935, 145] on link "Show More" at bounding box center [925, 146] width 41 height 12
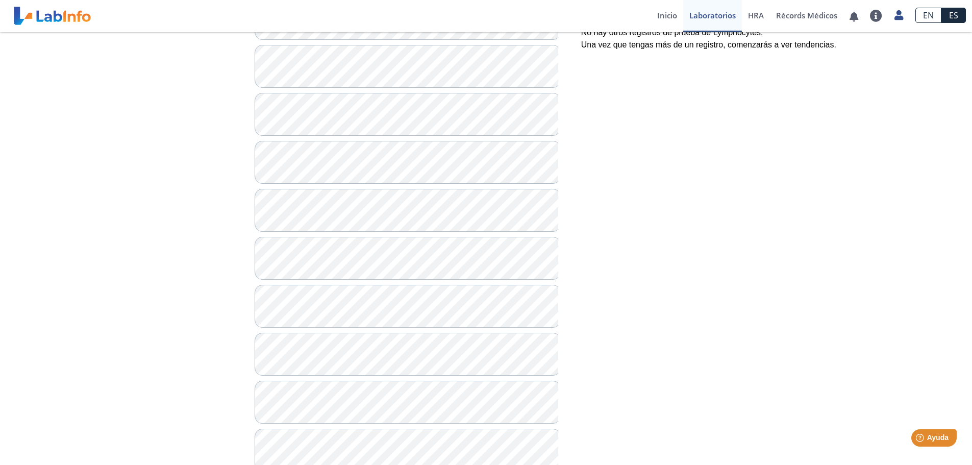
scroll to position [485, 0]
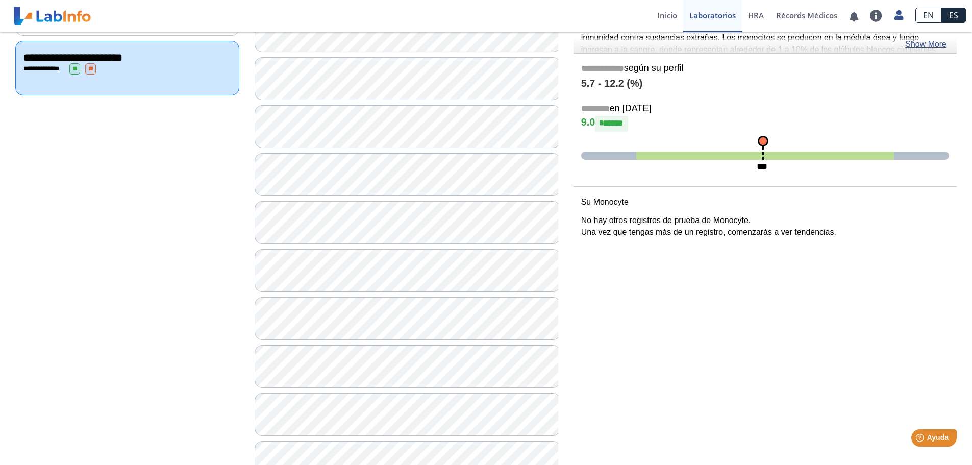
scroll to position [128, 0]
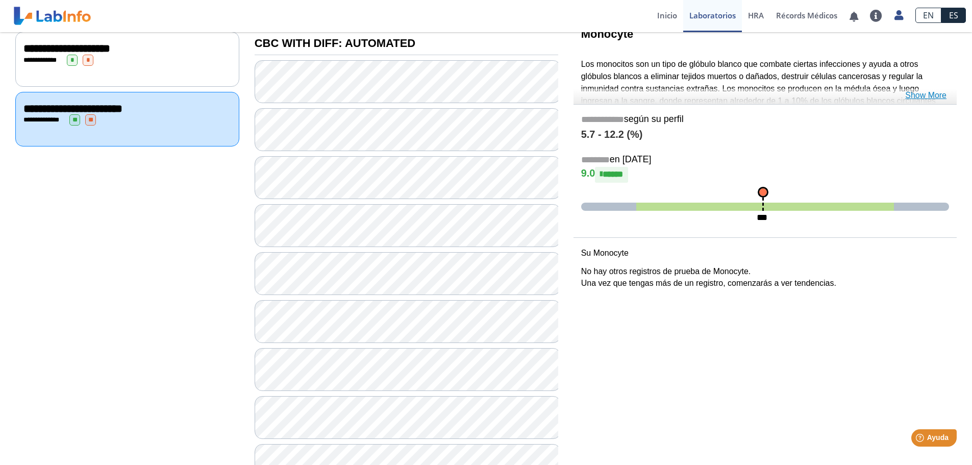
click at [933, 96] on link "Show More" at bounding box center [925, 95] width 41 height 12
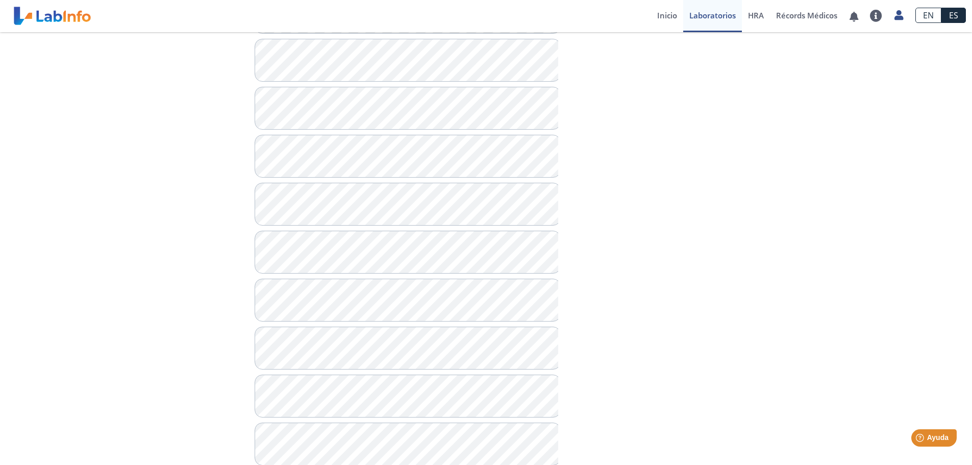
scroll to position [536, 0]
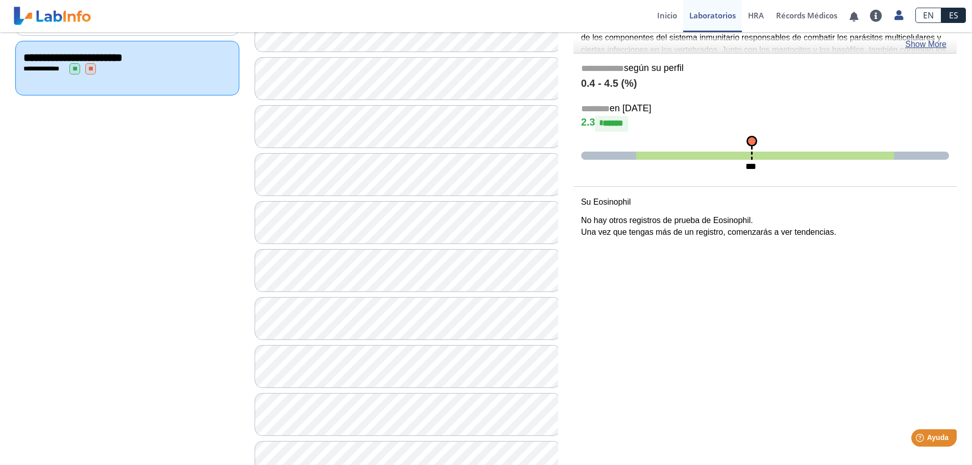
scroll to position [128, 0]
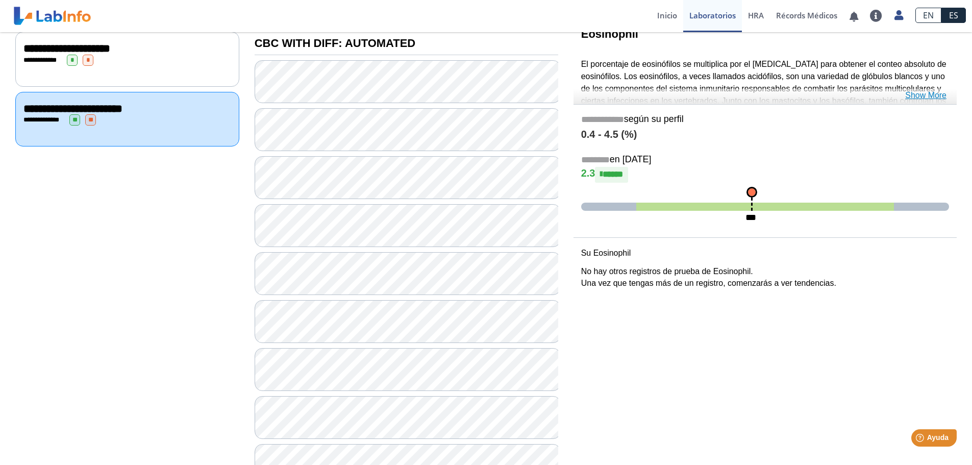
click at [924, 95] on link "Show More" at bounding box center [925, 95] width 41 height 12
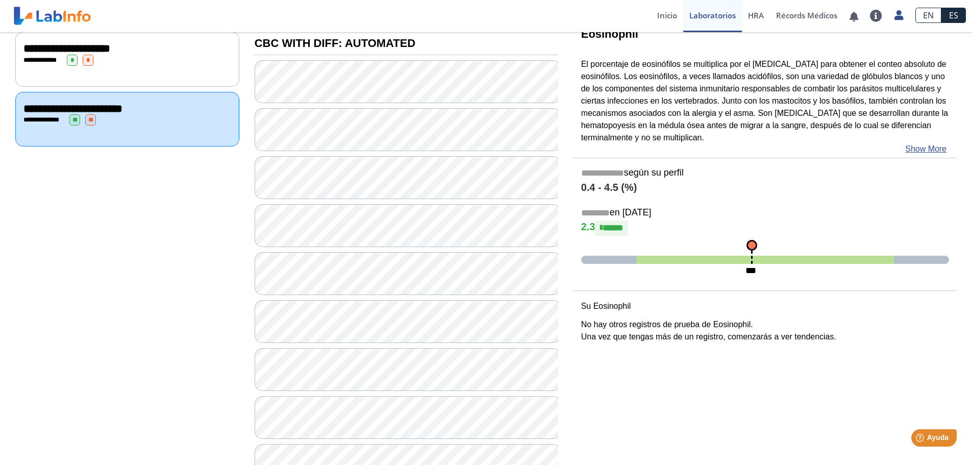
click at [666, 73] on p "El porcentaje de eosinófilos se multiplica por el [MEDICAL_DATA] para obtener e…" at bounding box center [765, 100] width 368 height 85
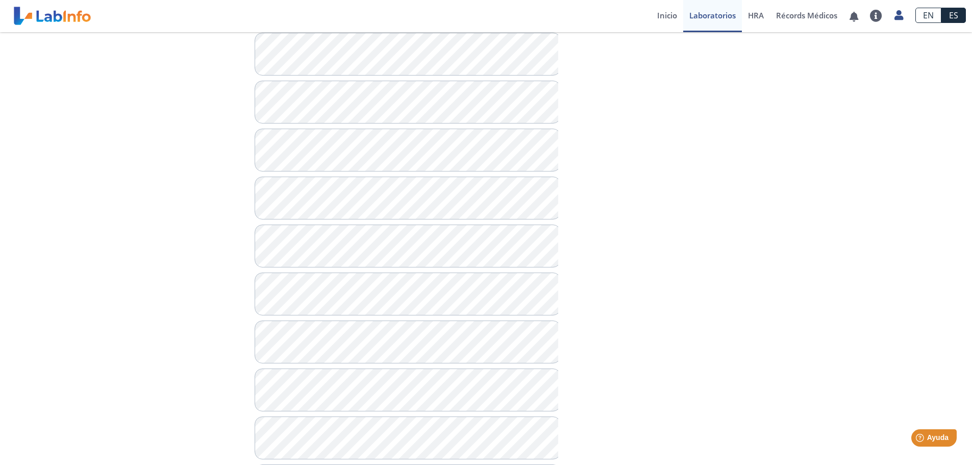
scroll to position [638, 0]
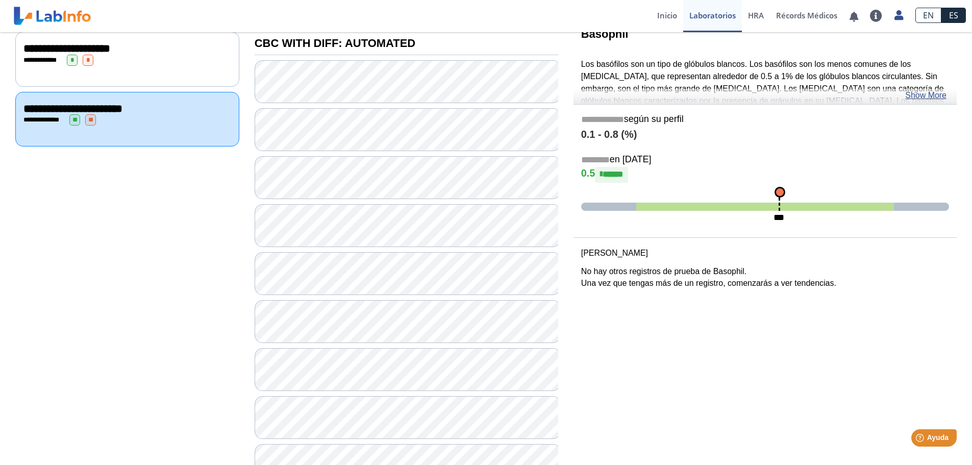
scroll to position [77, 0]
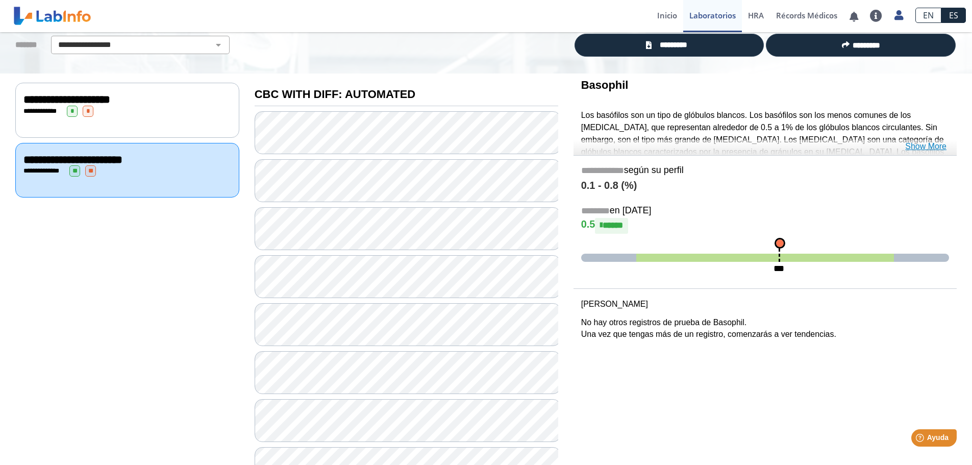
click at [923, 144] on link "Show More" at bounding box center [925, 146] width 41 height 12
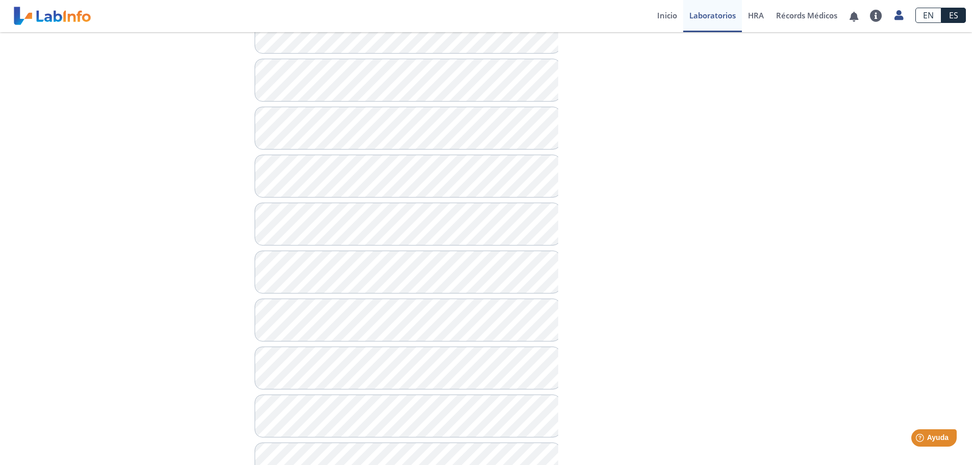
scroll to position [660, 0]
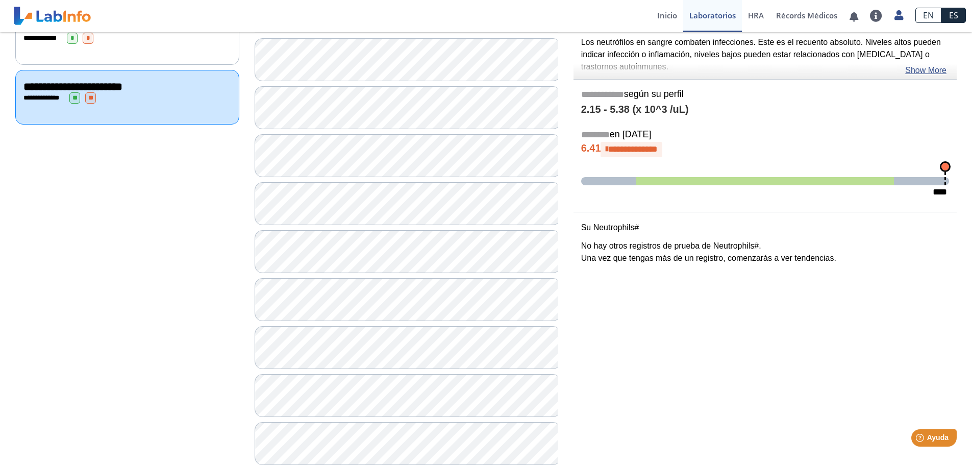
scroll to position [47, 0]
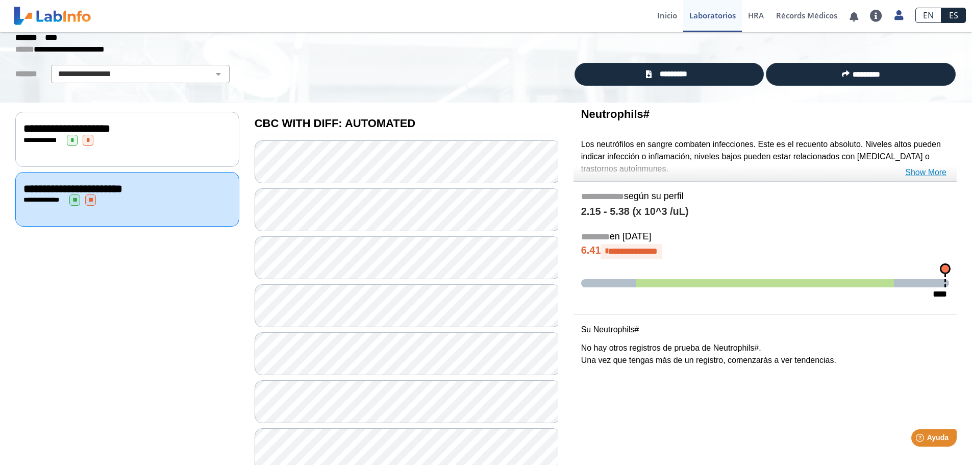
click at [943, 172] on link "Show More" at bounding box center [925, 172] width 41 height 12
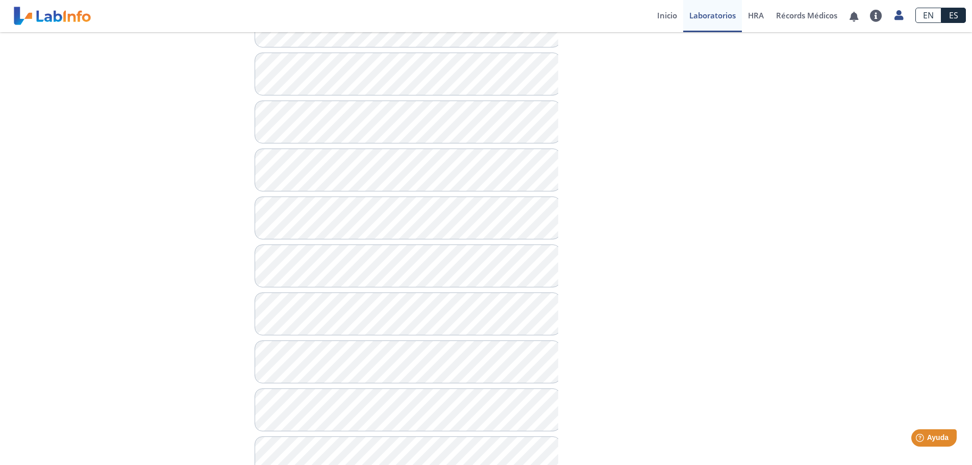
scroll to position [762, 0]
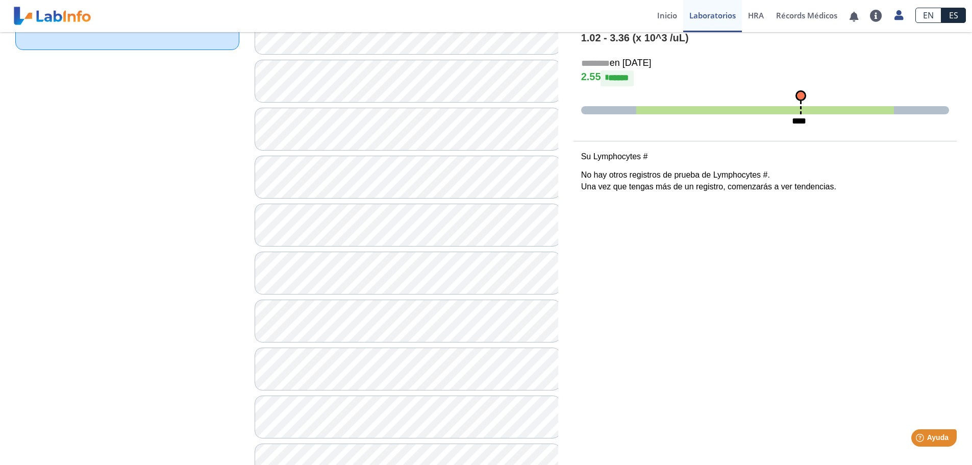
scroll to position [71, 0]
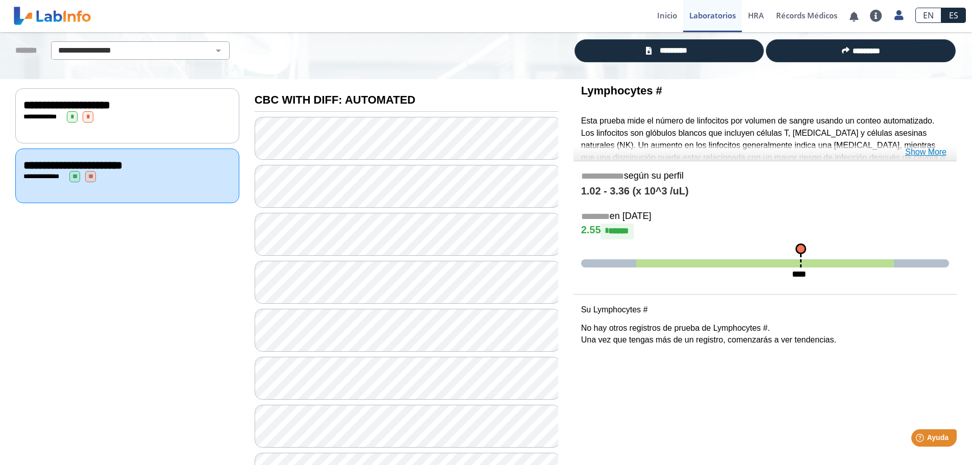
click at [928, 153] on link "Show More" at bounding box center [925, 152] width 41 height 12
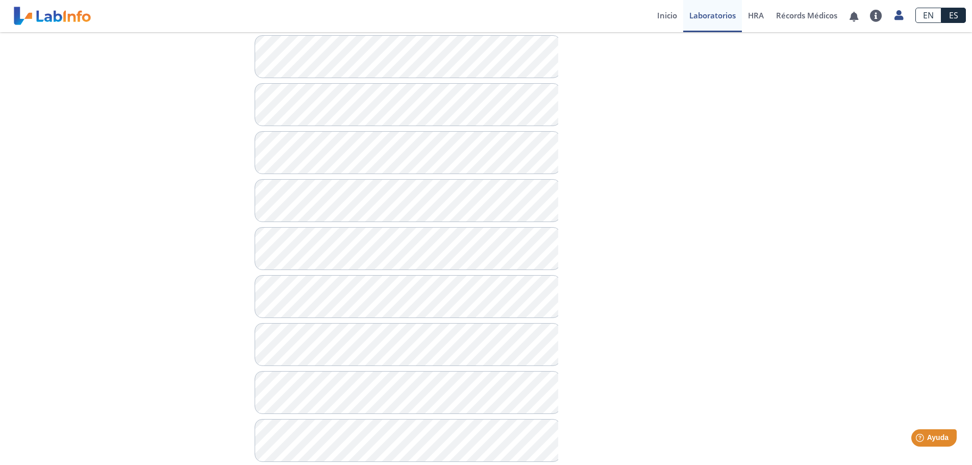
scroll to position [785, 0]
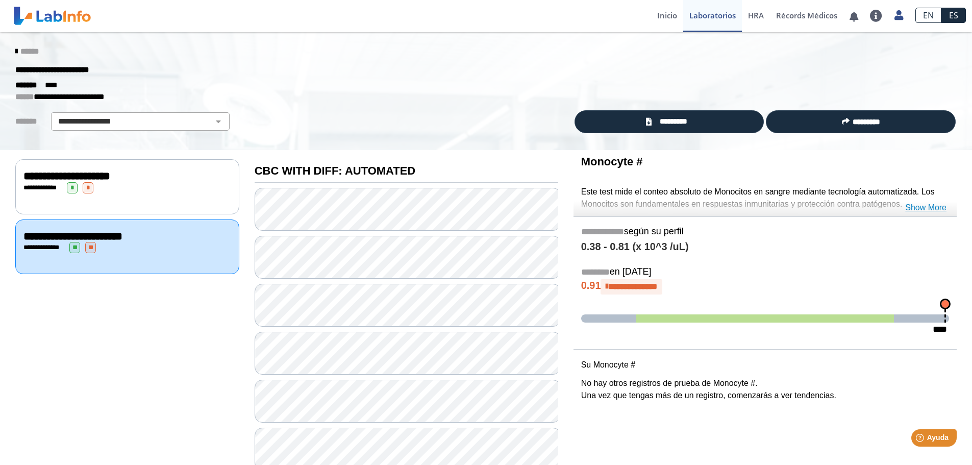
click at [918, 207] on link "Show More" at bounding box center [925, 208] width 41 height 12
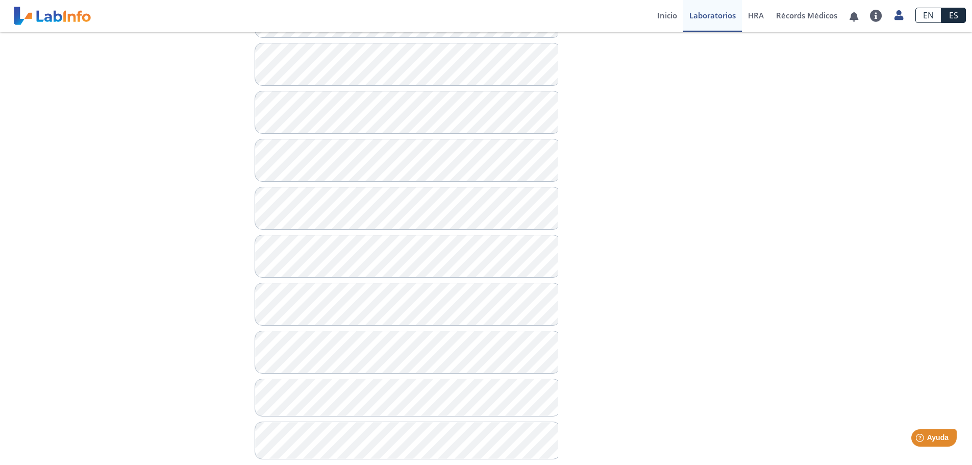
scroll to position [836, 0]
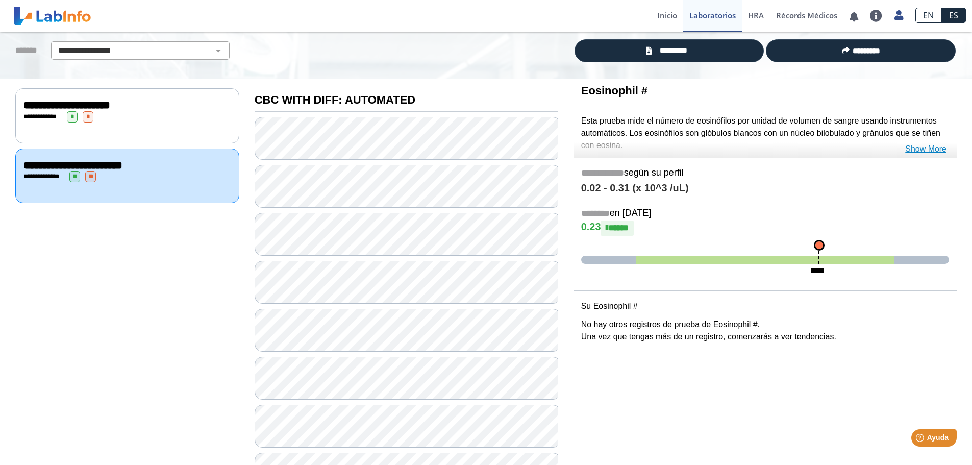
click at [929, 148] on link "Show More" at bounding box center [925, 149] width 41 height 12
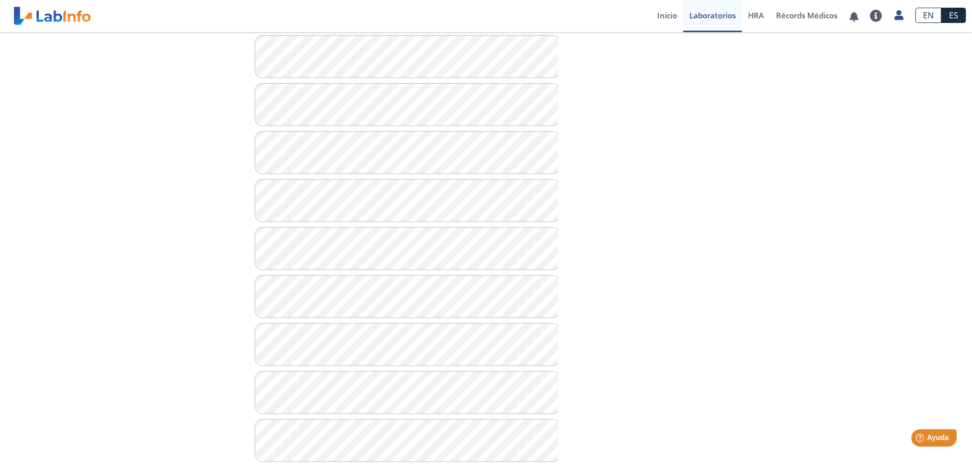
scroll to position [836, 0]
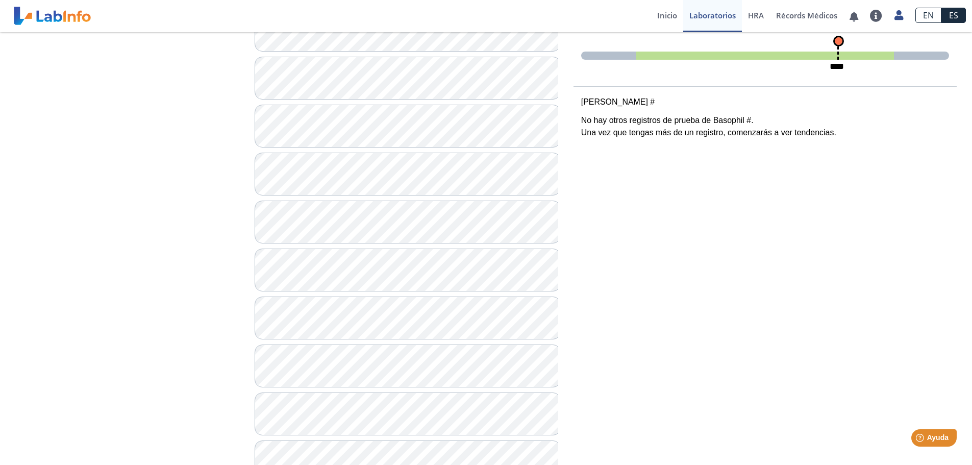
scroll to position [20, 0]
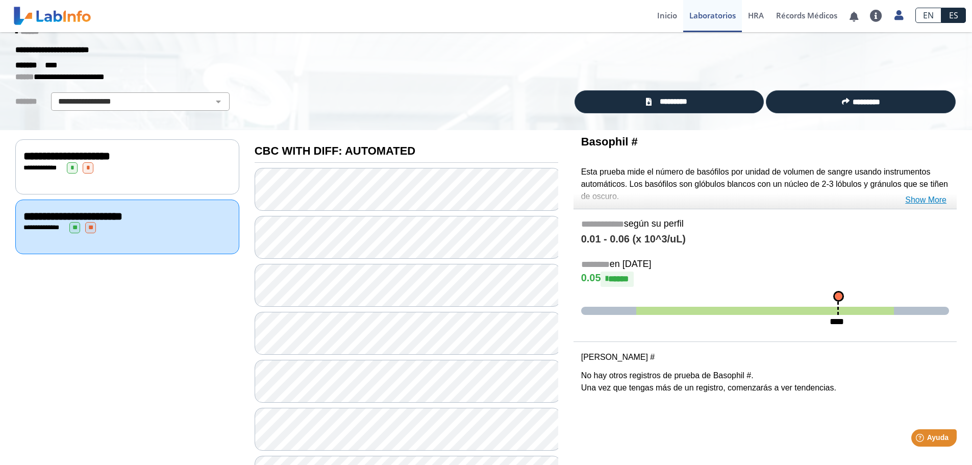
click at [924, 197] on link "Show More" at bounding box center [925, 200] width 41 height 12
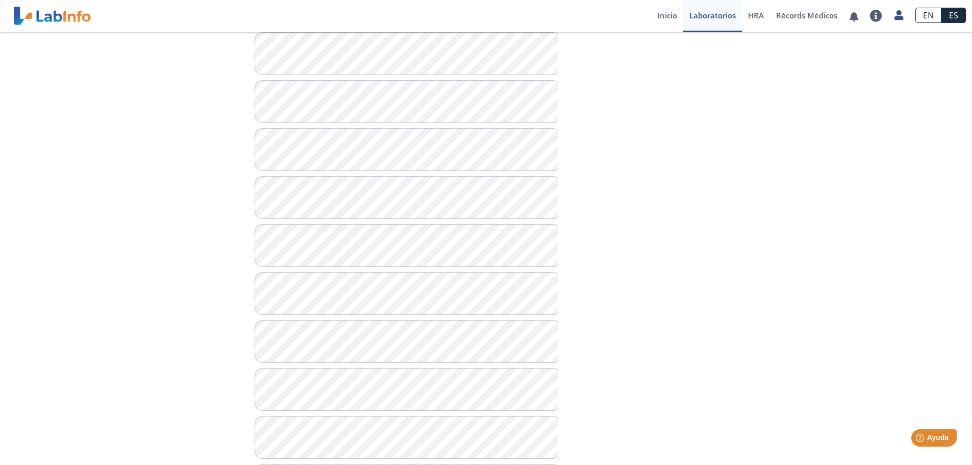
scroll to position [836, 0]
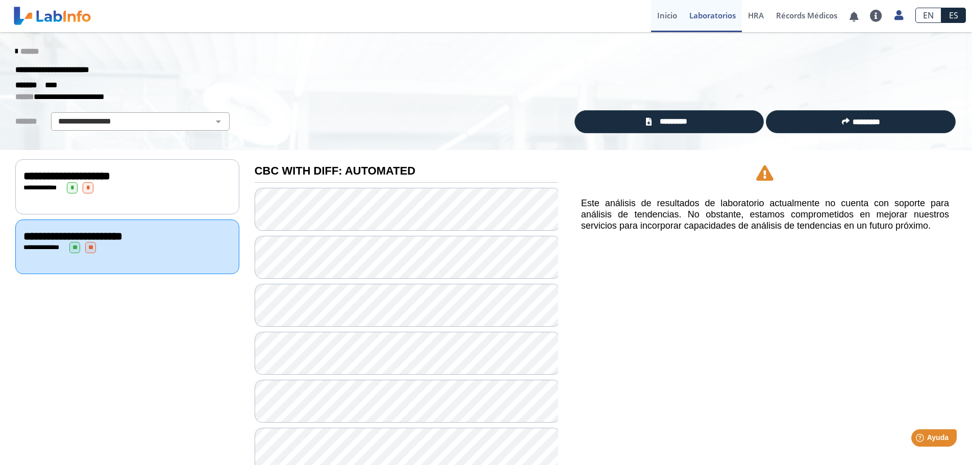
click at [678, 15] on link "Inicio" at bounding box center [667, 16] width 32 height 32
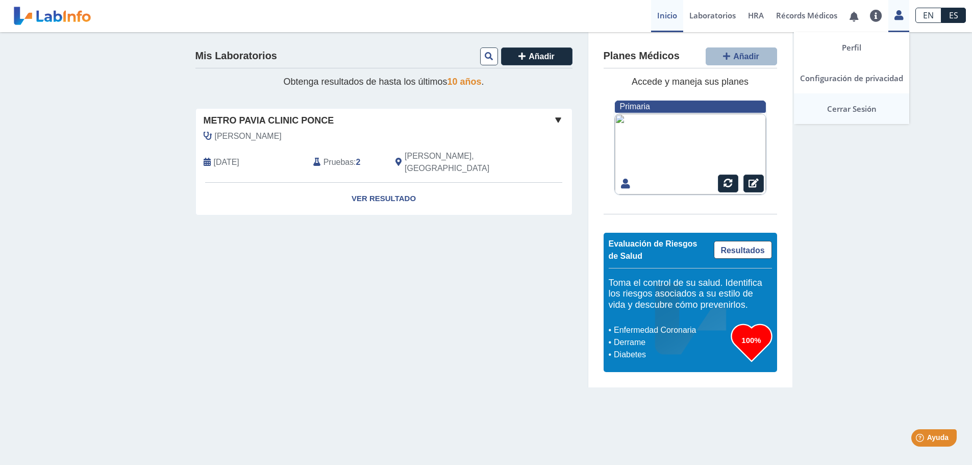
click at [852, 110] on link "Cerrar Sesión" at bounding box center [851, 108] width 115 height 31
